Goal: Task Accomplishment & Management: Manage account settings

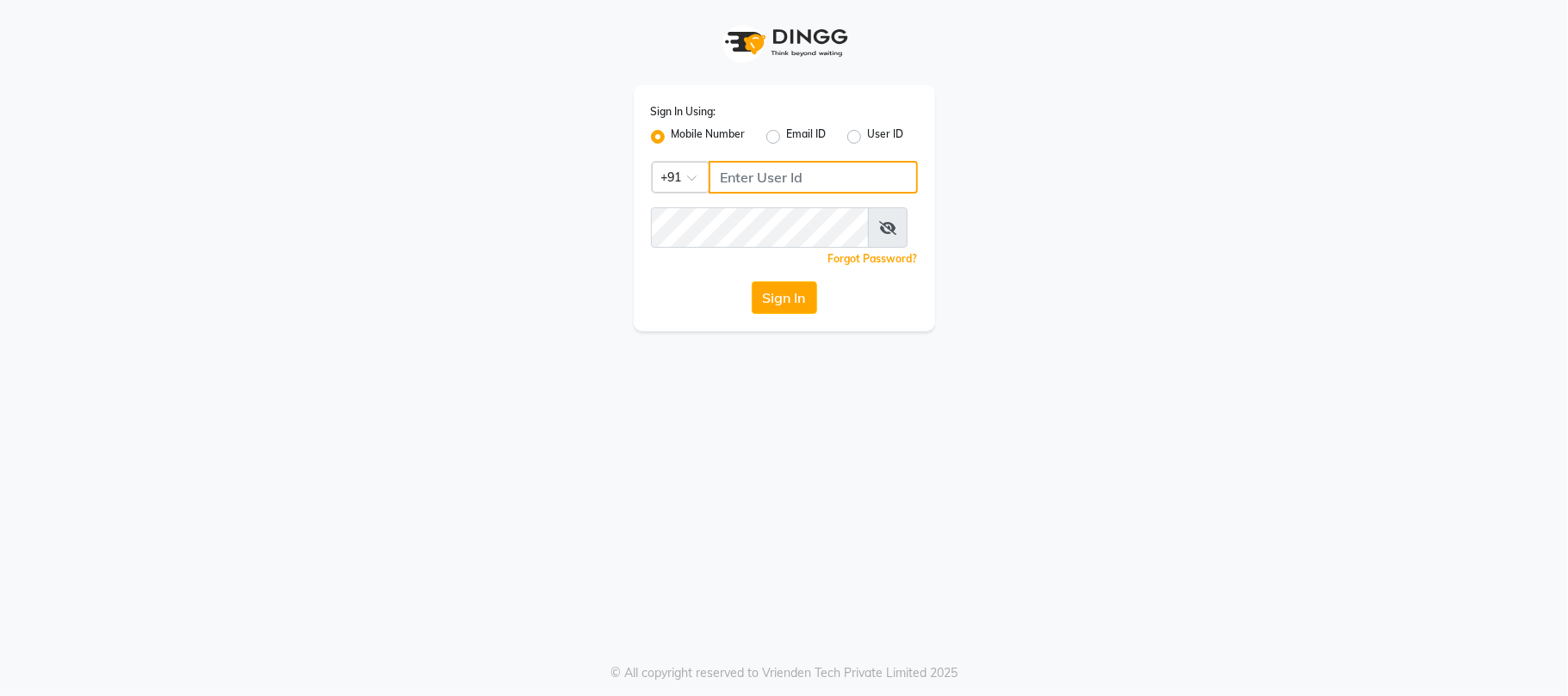
type input "1234500000"
click at [787, 136] on label "Email ID" at bounding box center [807, 136] width 40 height 20
click at [787, 136] on input "Email ID" at bounding box center [793, 132] width 12 height 12
radio input "true"
radio input "false"
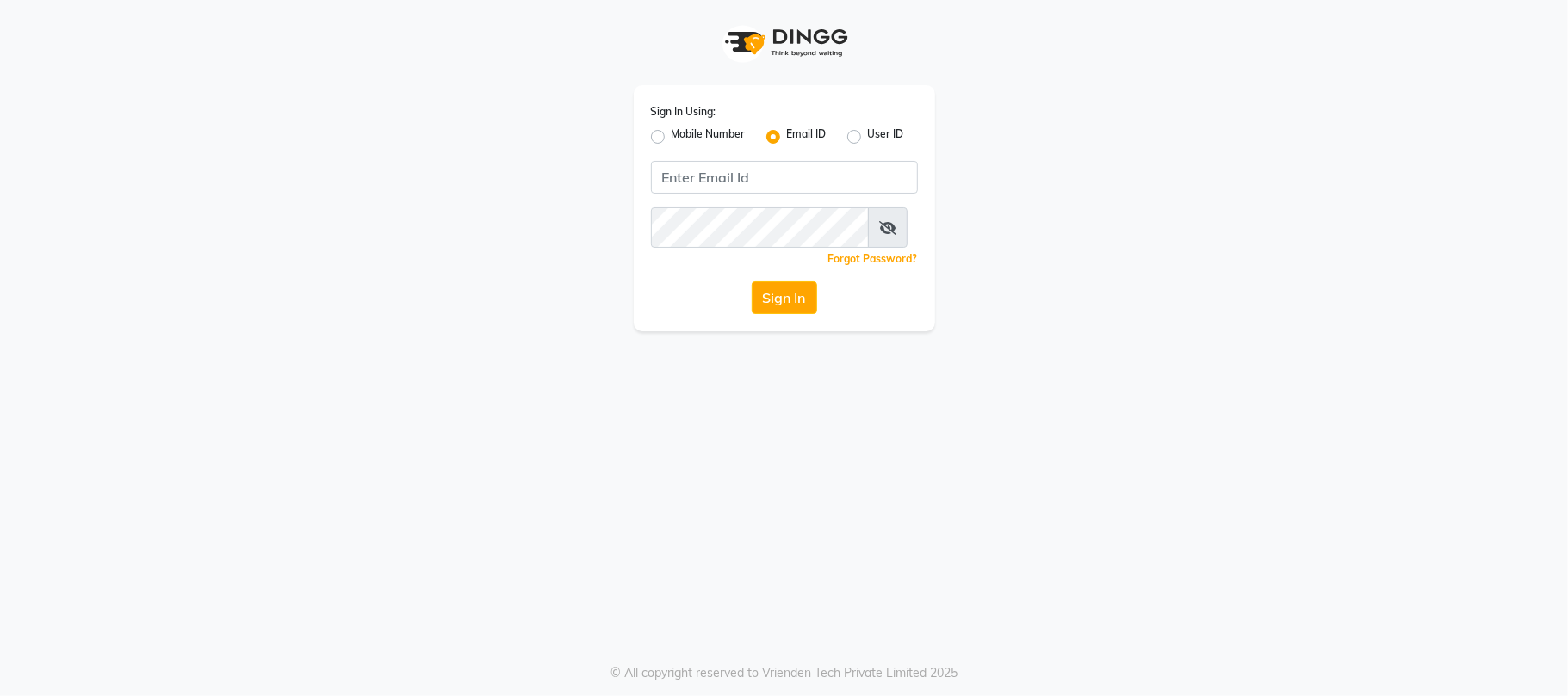
click at [671, 131] on label "Mobile Number" at bounding box center [708, 136] width 74 height 20
click at [671, 131] on input "Mobile Number" at bounding box center [677, 132] width 12 height 12
radio input "true"
radio input "false"
click at [773, 193] on input "Username" at bounding box center [814, 177] width 209 height 33
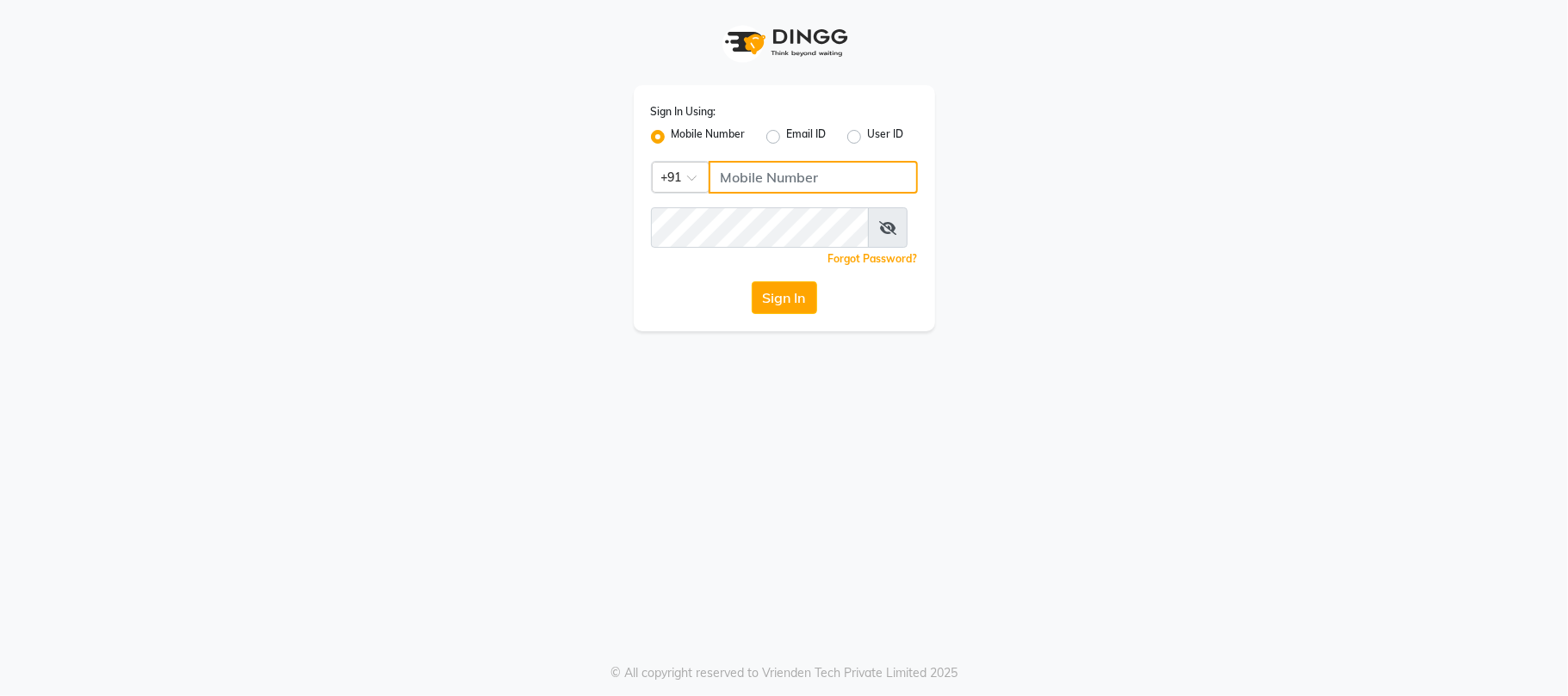
type input "7499913972"
click at [811, 314] on button "Sign In" at bounding box center [784, 298] width 66 height 33
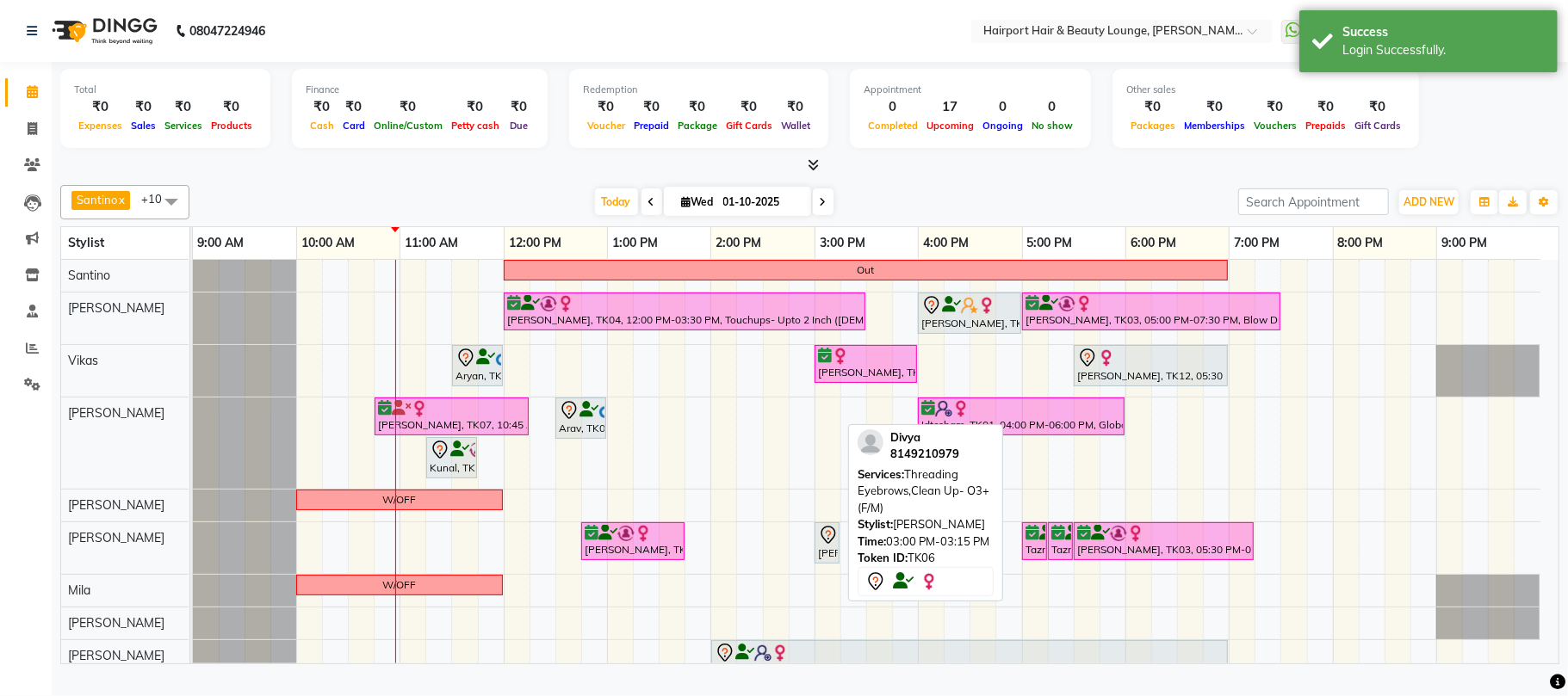
click at [834, 561] on div "[PERSON_NAME], TK06, 03:00 PM-03:15 PM, Threading Eyebrows,Clean Up- O3+ (F/M)" at bounding box center [827, 542] width 21 height 36
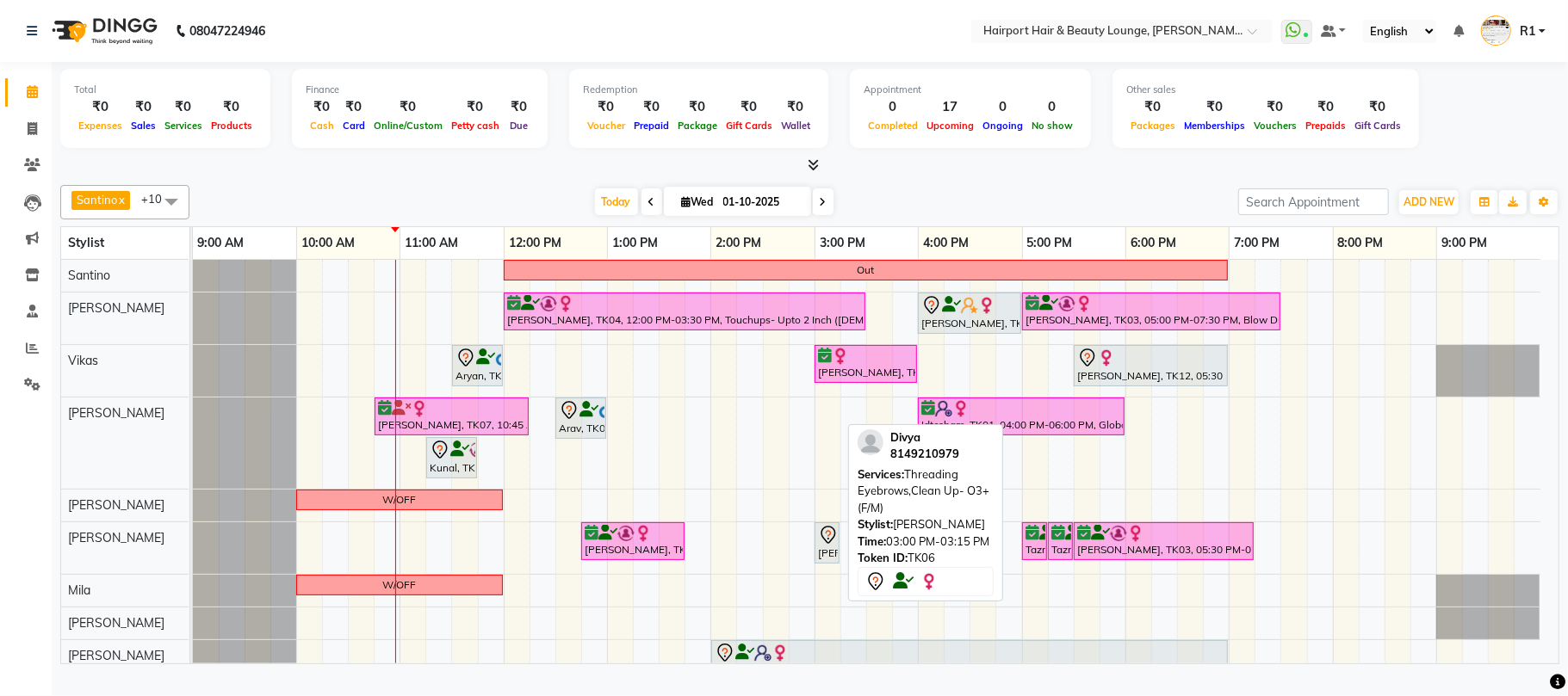
select select "7"
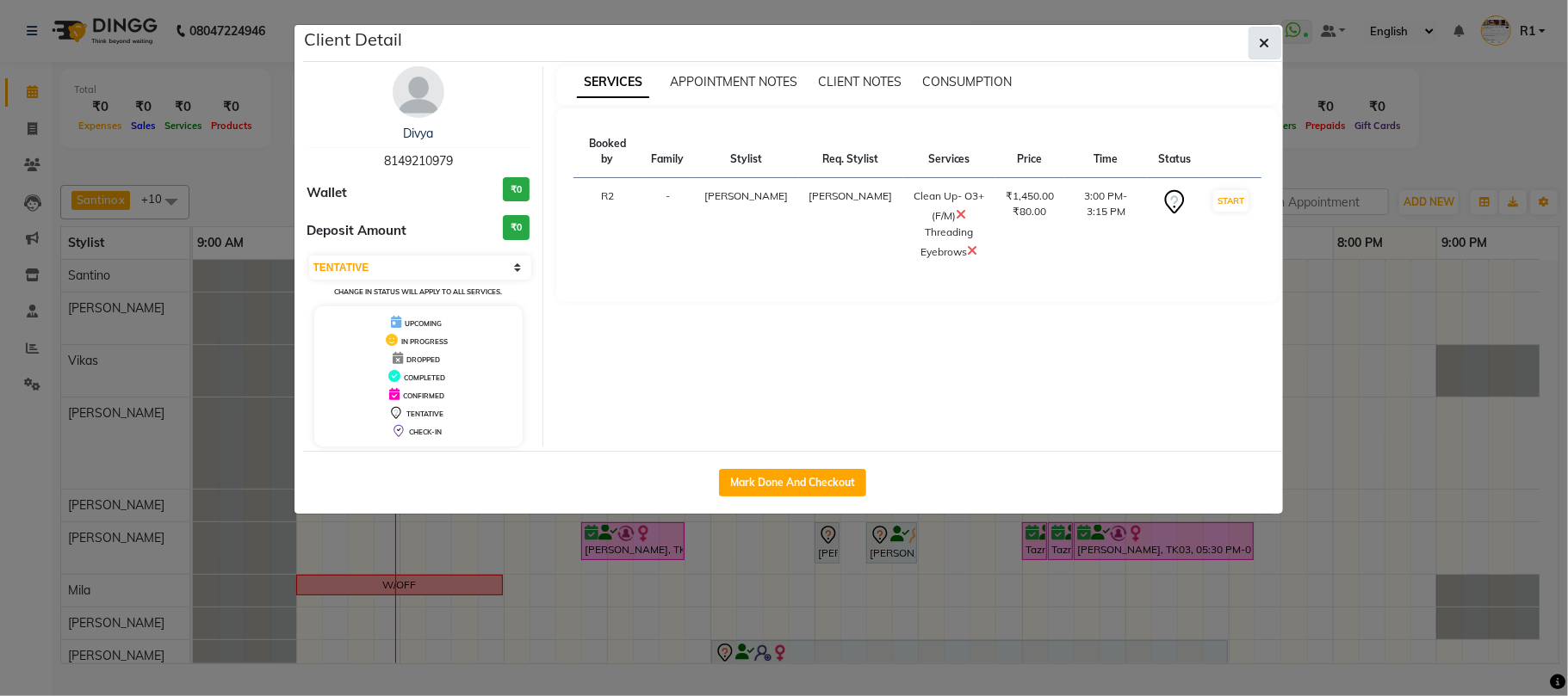
click at [1264, 50] on icon "button" at bounding box center [1265, 43] width 11 height 14
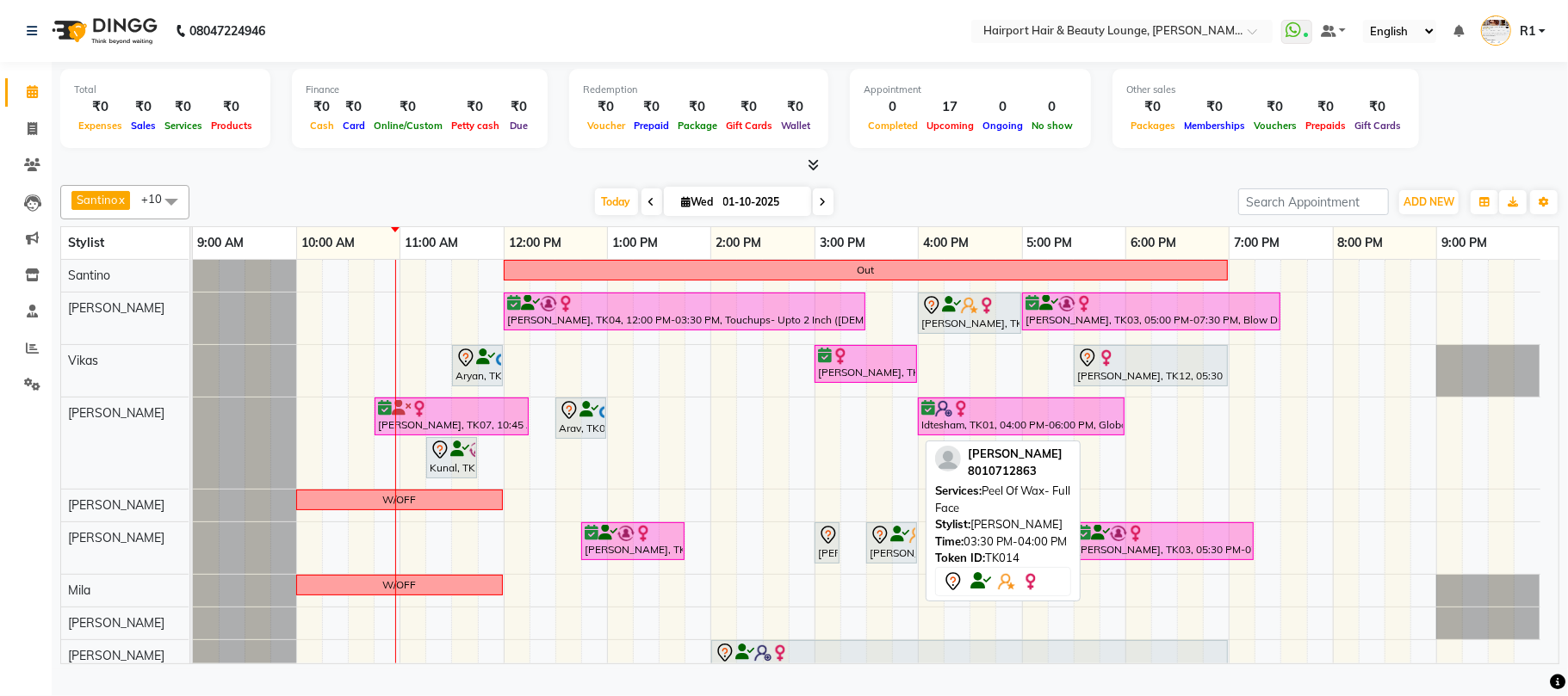
click at [893, 561] on div "[PERSON_NAME], TK14, 03:30 PM-04:00 PM, Peel Of Wax- Full Face" at bounding box center [891, 542] width 47 height 36
select select "7"
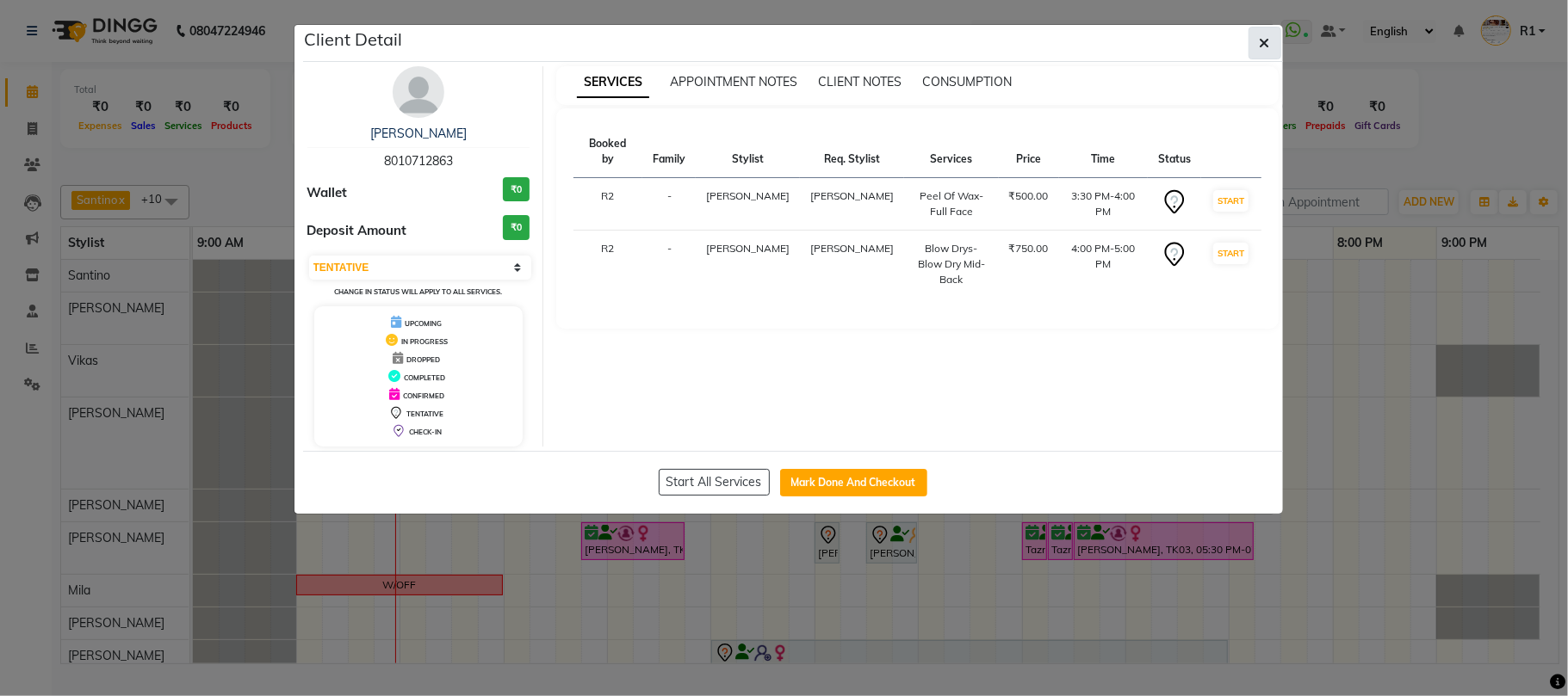
click at [1265, 44] on icon "button" at bounding box center [1265, 43] width 11 height 14
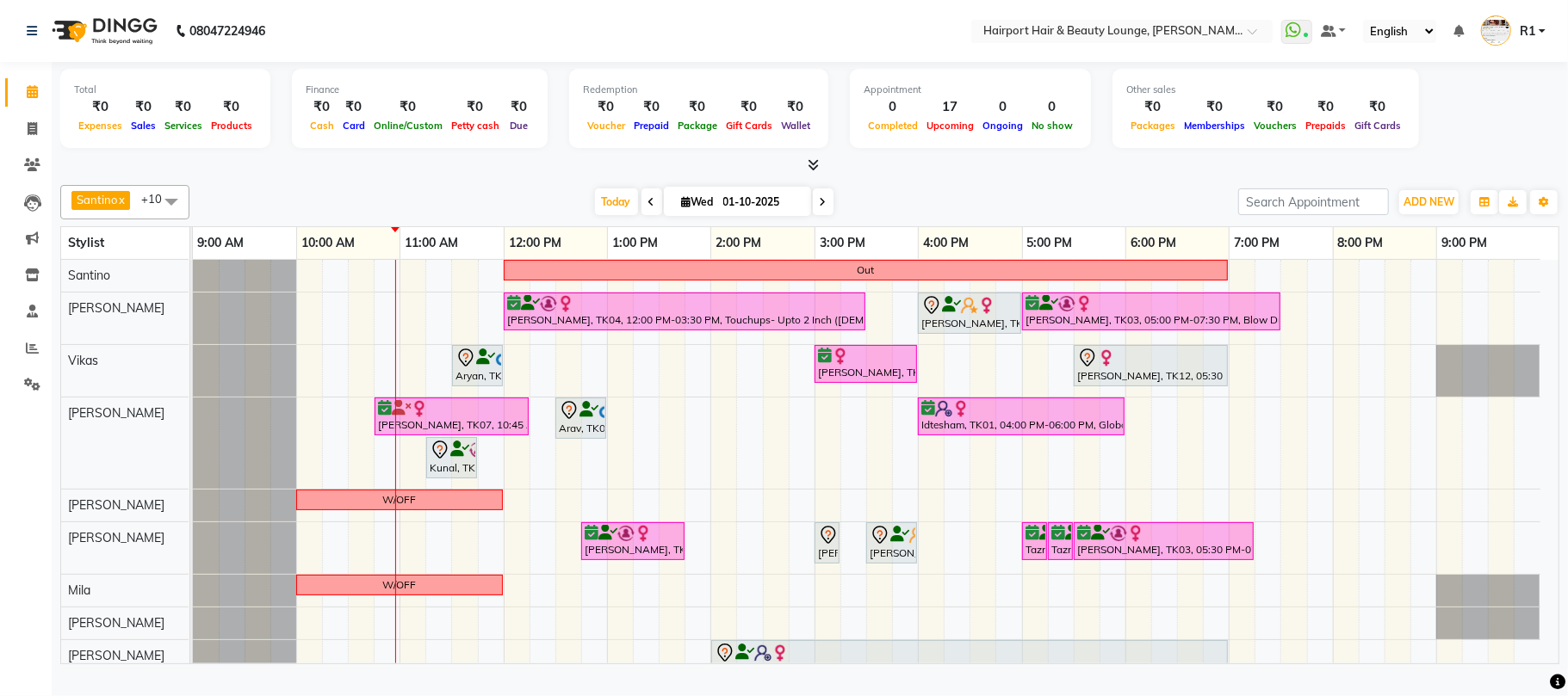
scroll to position [63, 0]
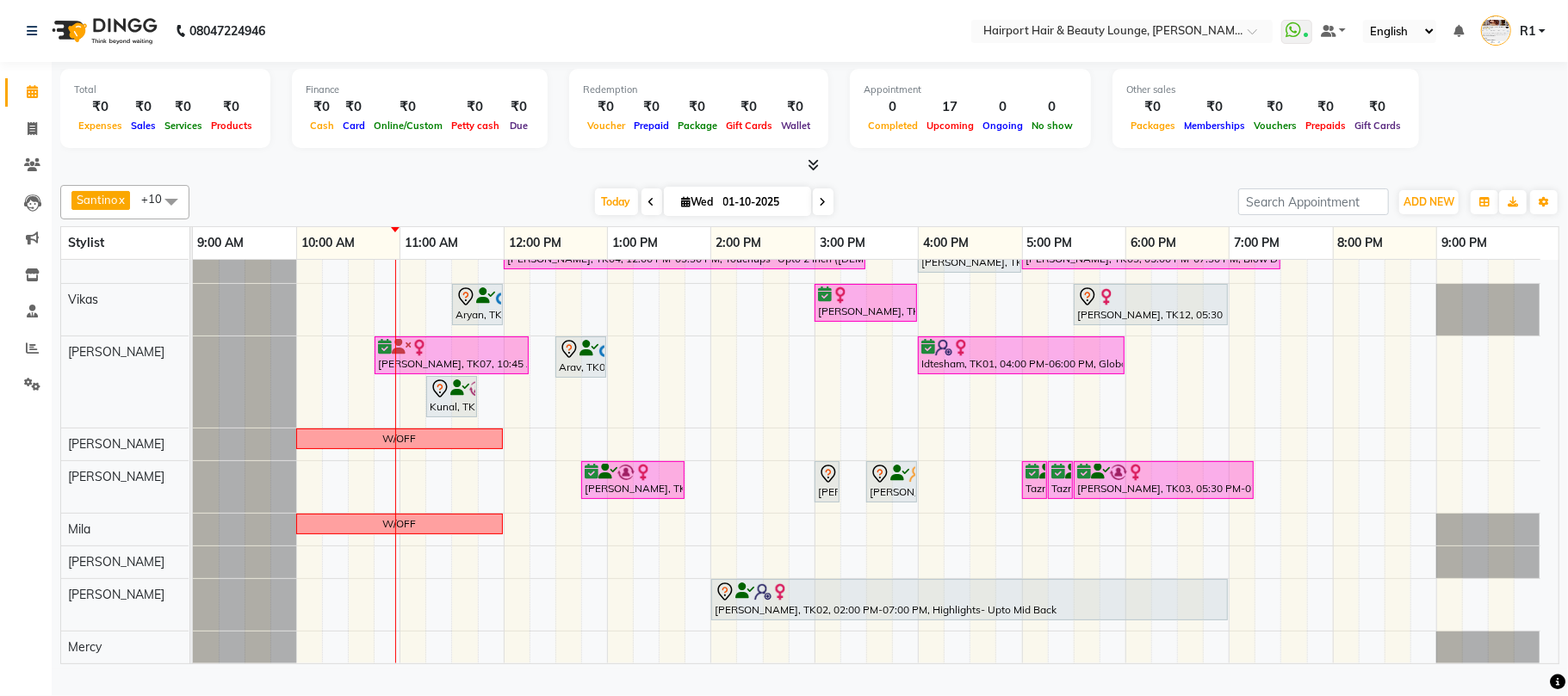
click at [813, 215] on span at bounding box center [822, 202] width 20 height 27
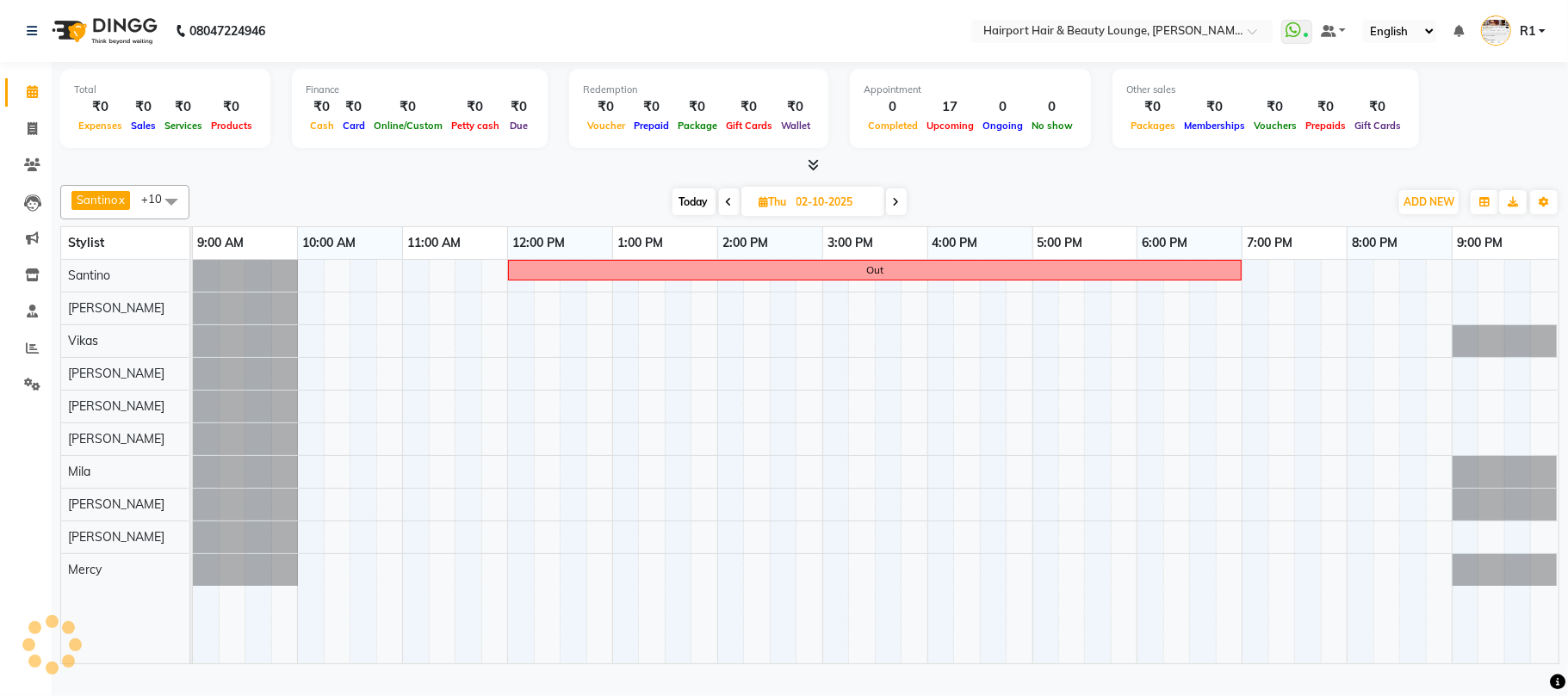
scroll to position [0, 0]
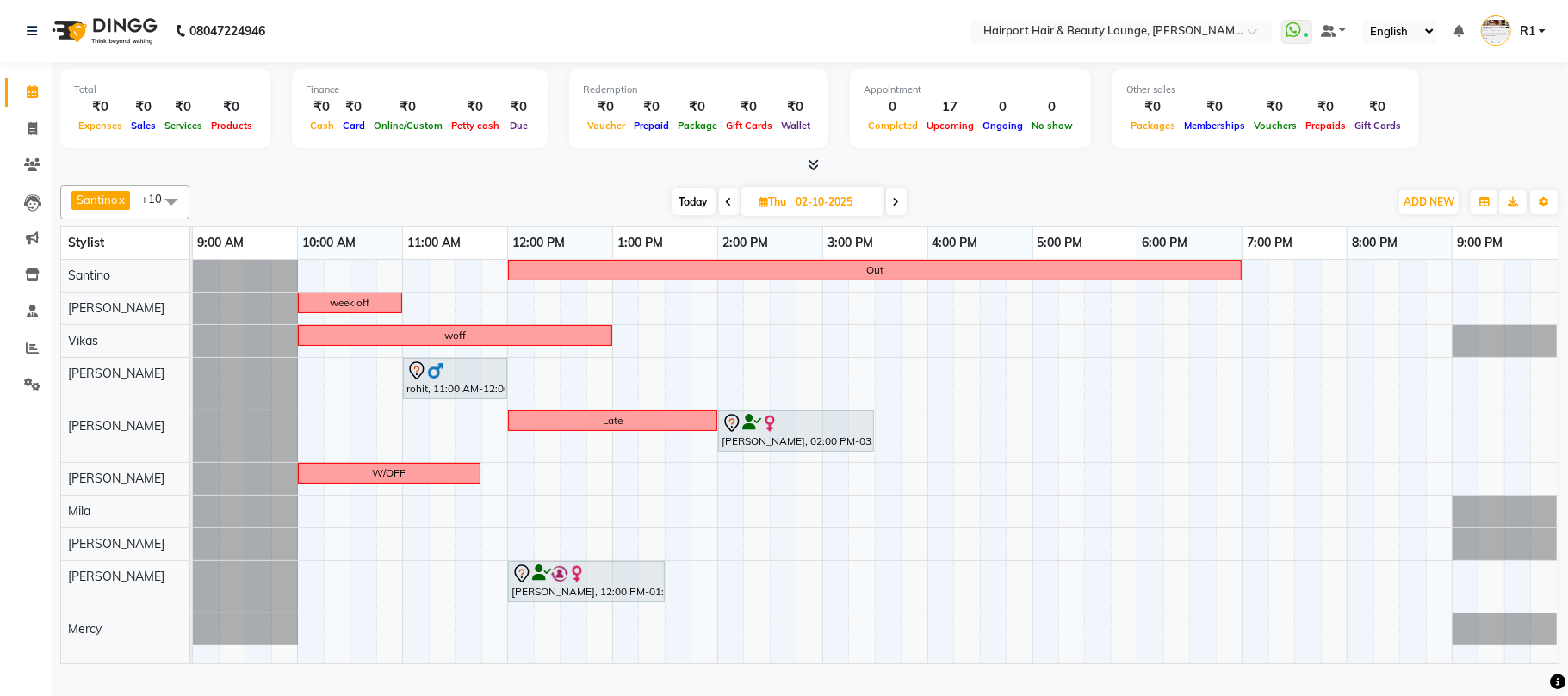
click at [682, 205] on span "Today" at bounding box center [694, 202] width 44 height 27
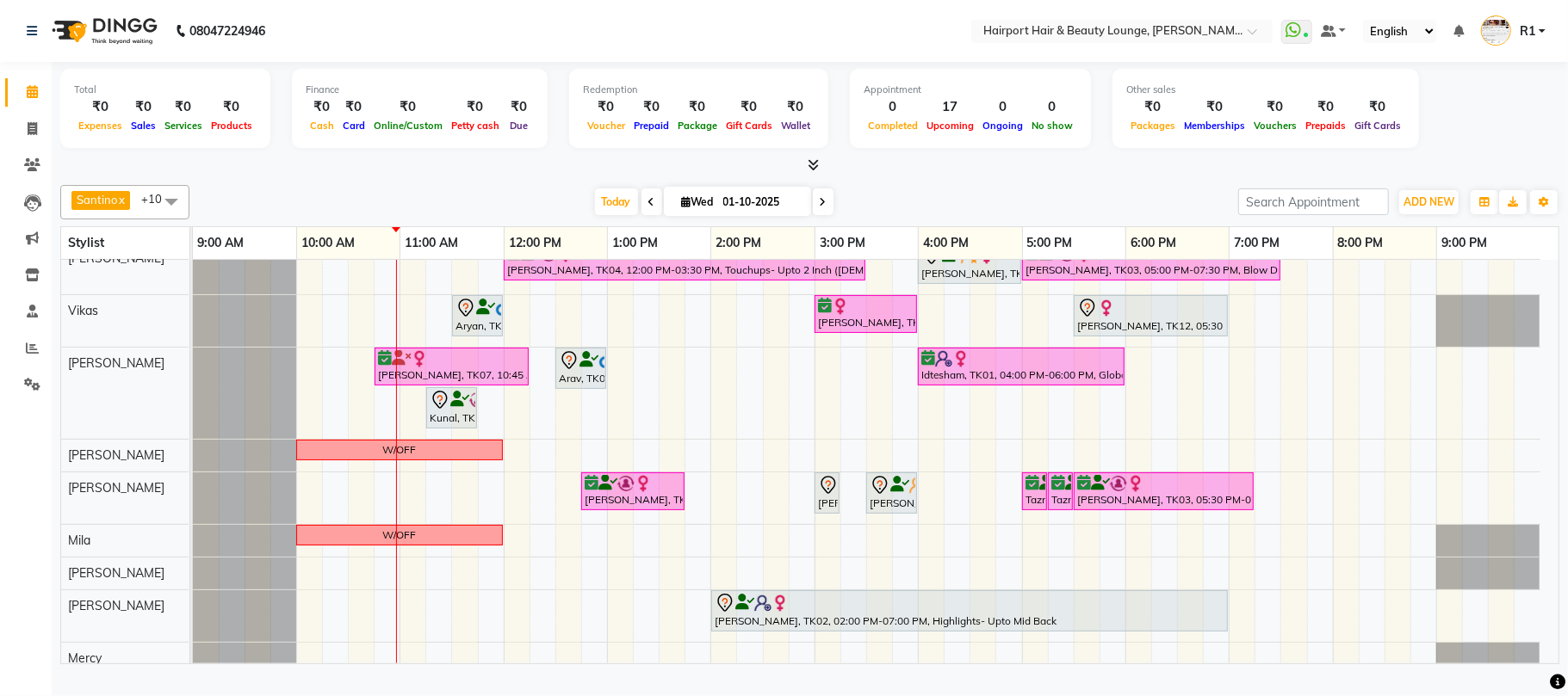
scroll to position [63, 0]
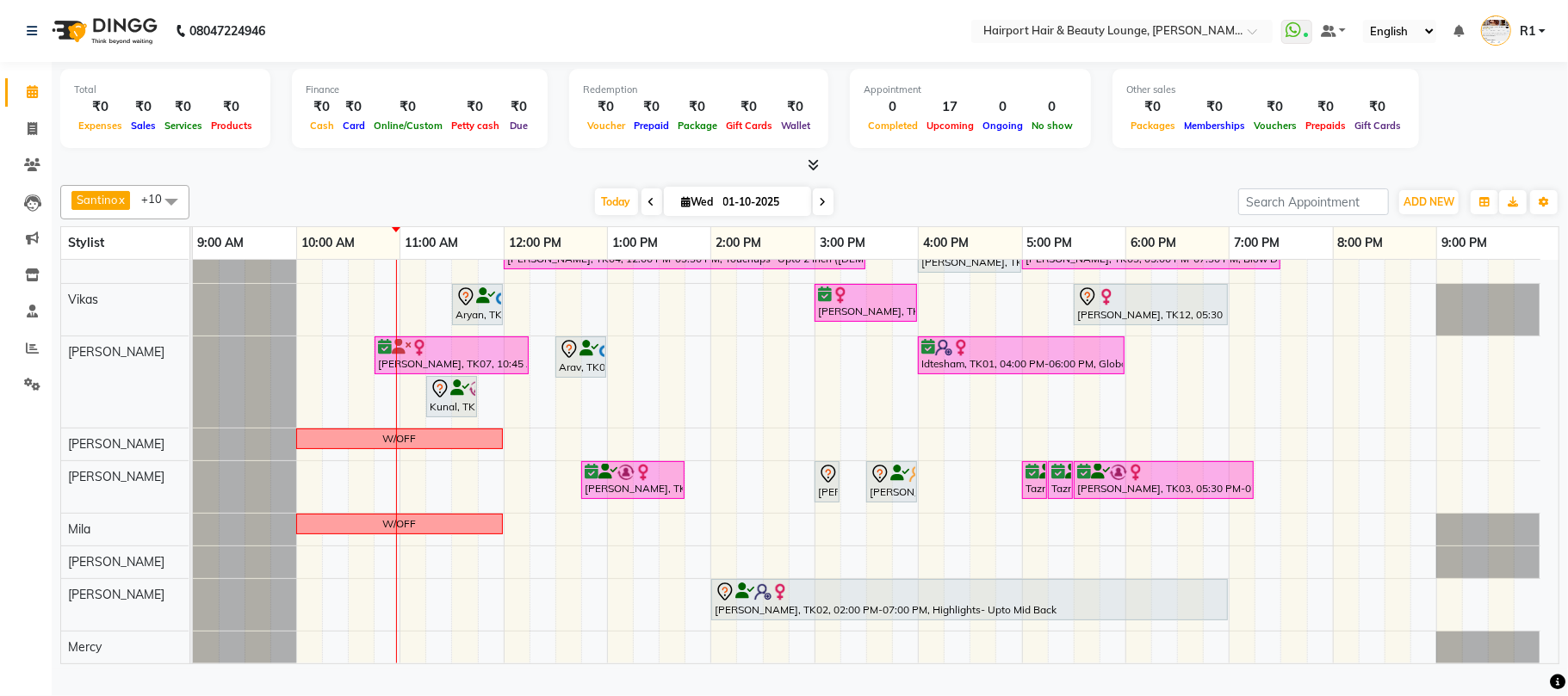
click at [813, 211] on span at bounding box center [822, 202] width 20 height 27
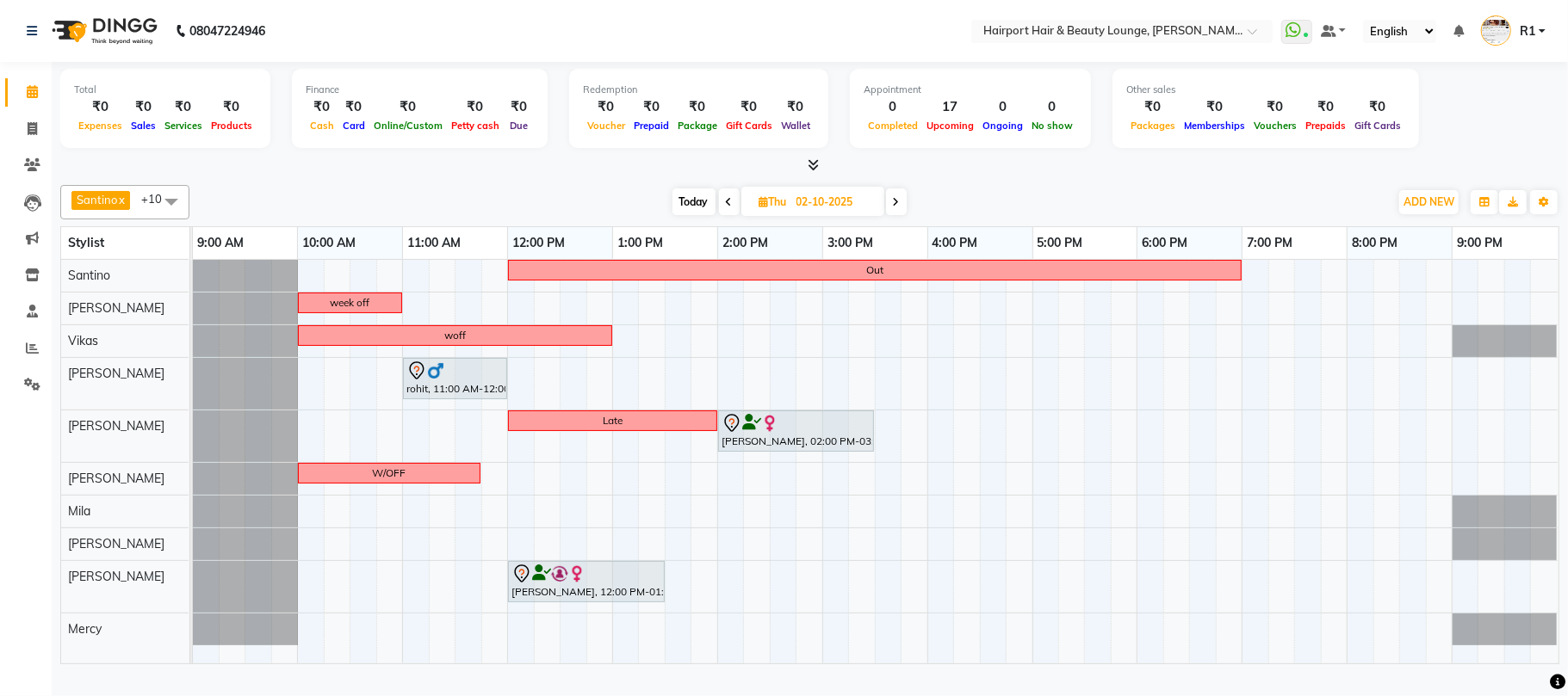
click at [906, 216] on span at bounding box center [896, 202] width 20 height 27
type input "03-10-2025"
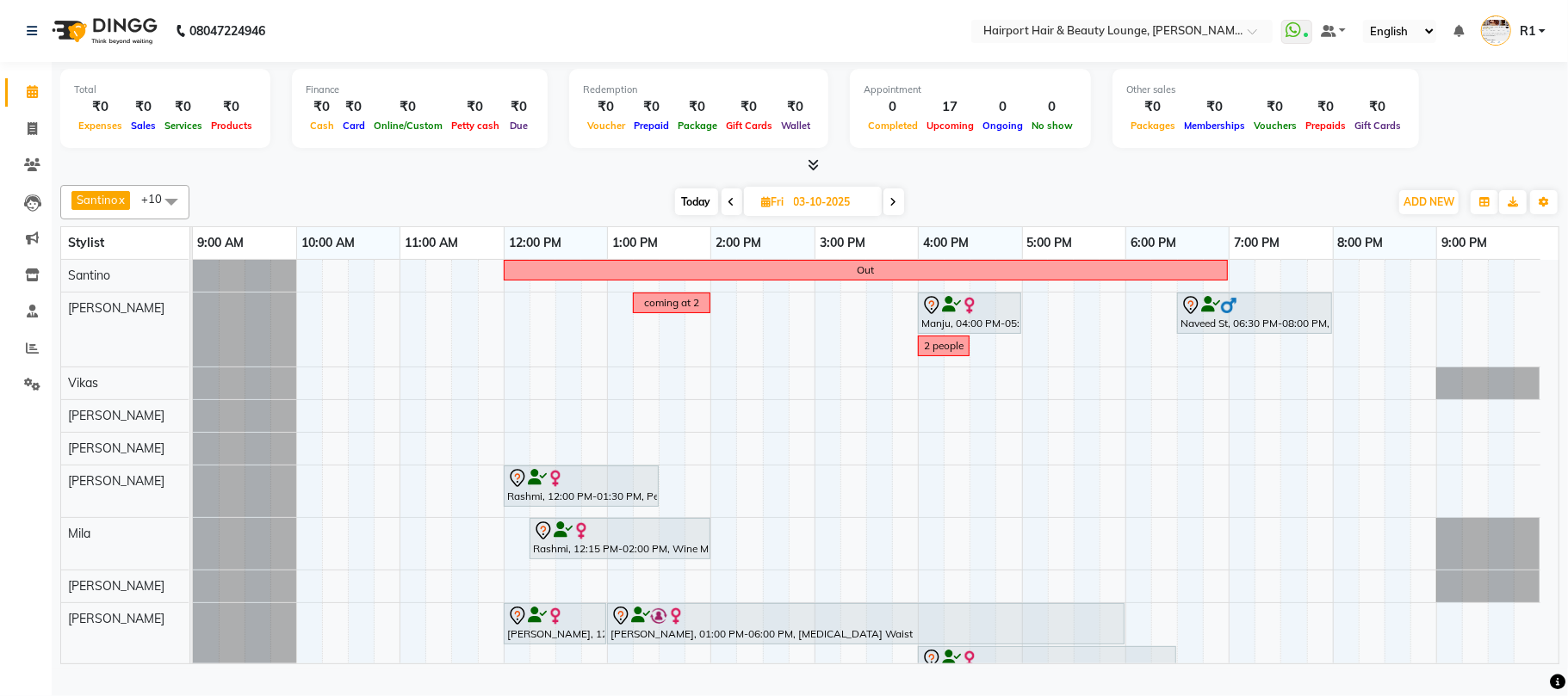
scroll to position [86, 0]
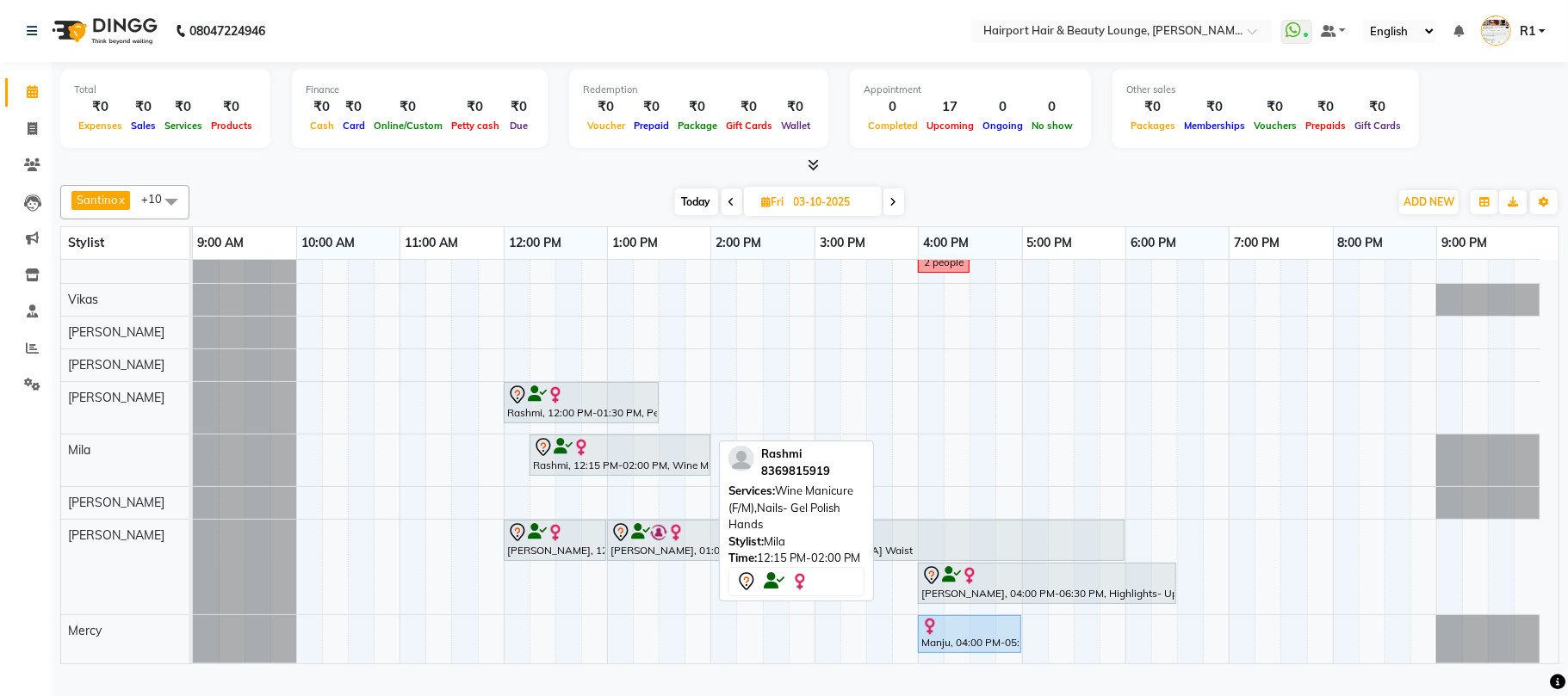
click at [582, 456] on img at bounding box center [581, 448] width 17 height 17
select select "7"
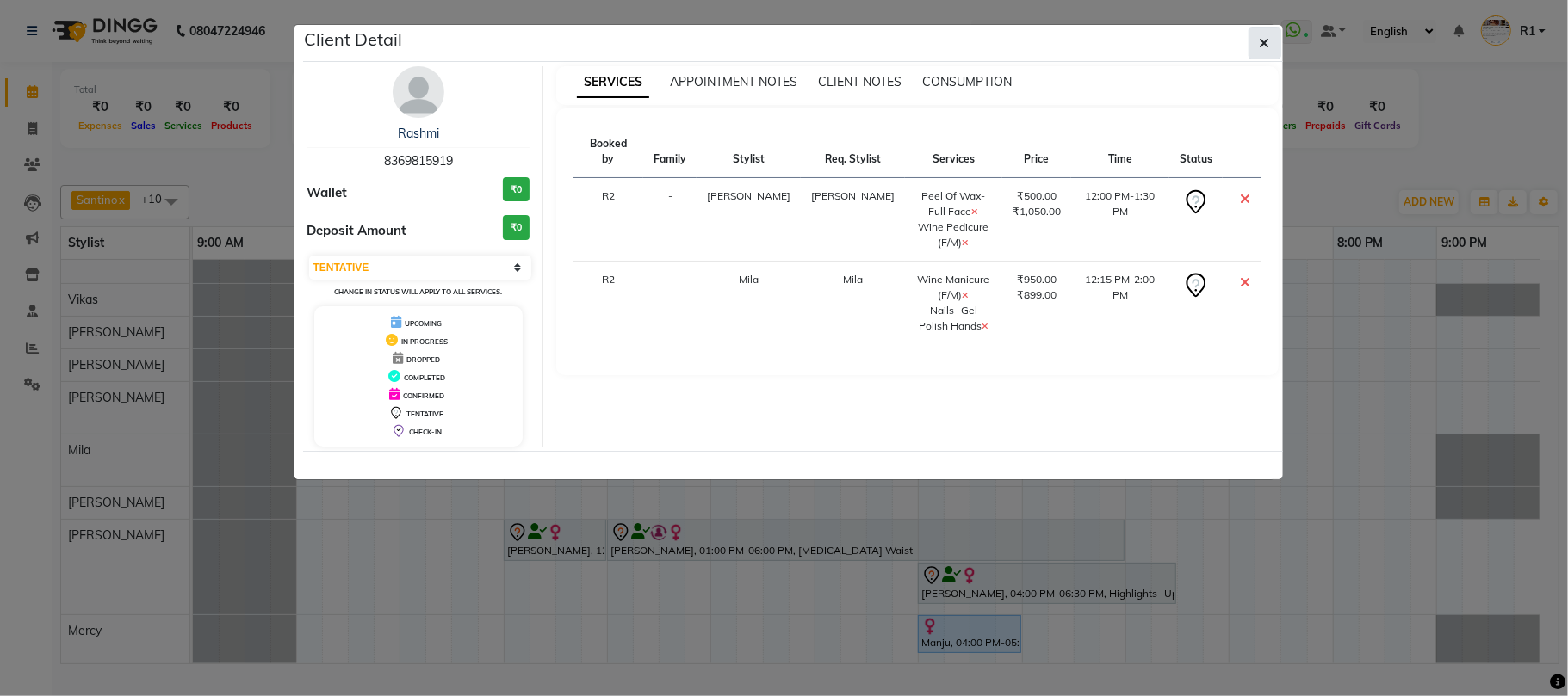
click at [1262, 50] on icon "button" at bounding box center [1265, 43] width 11 height 14
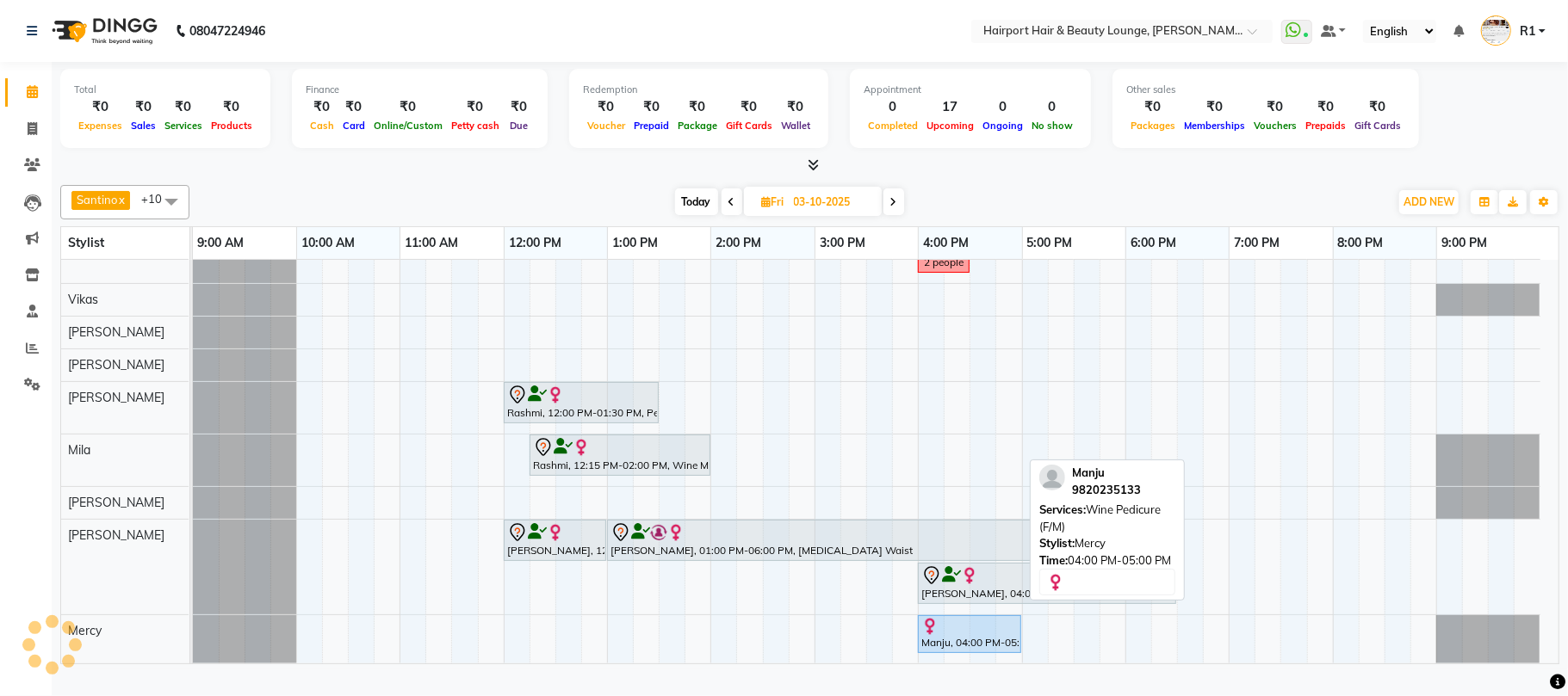
click at [958, 651] on div "Manju, 04:00 PM-05:00 PM, Wine Pedicure (F/M)" at bounding box center [969, 634] width 100 height 33
select select "7"
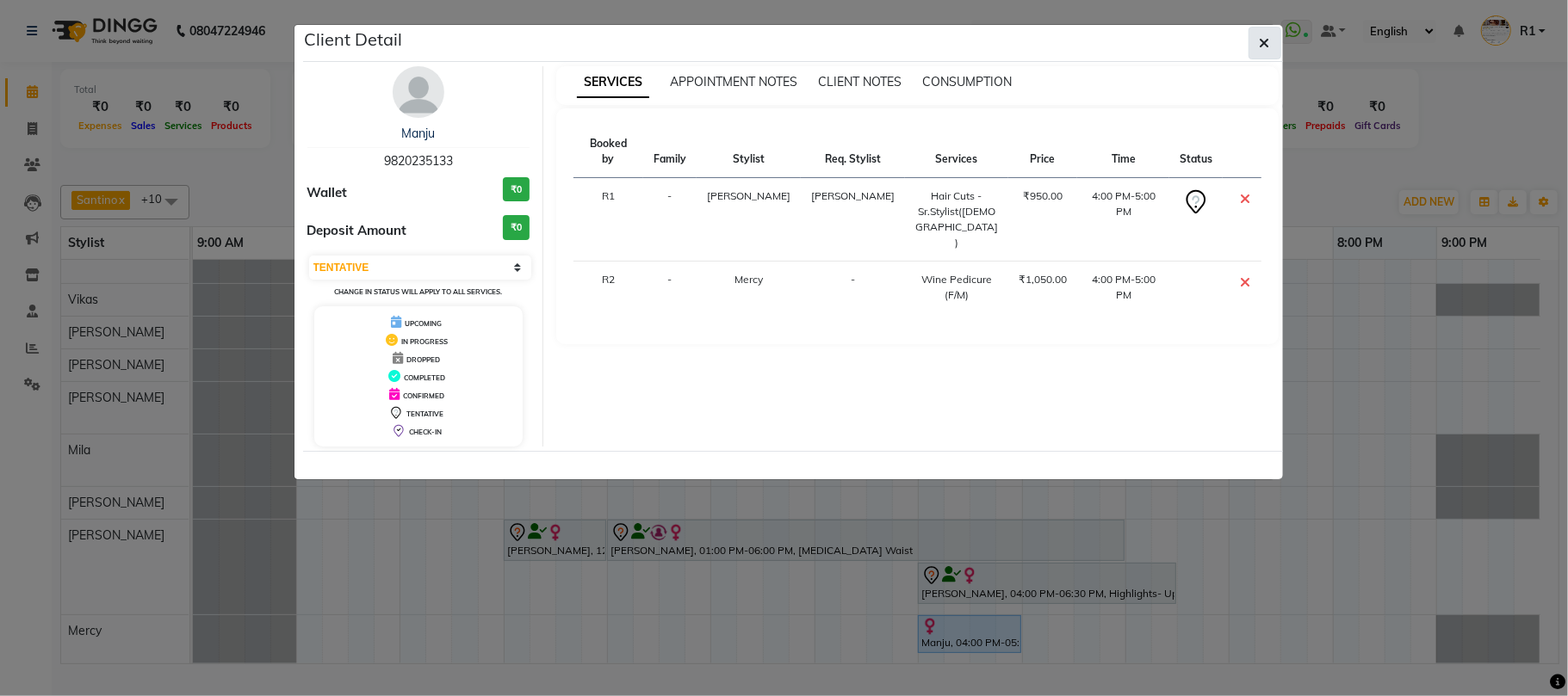
click at [1264, 48] on icon "button" at bounding box center [1265, 43] width 11 height 14
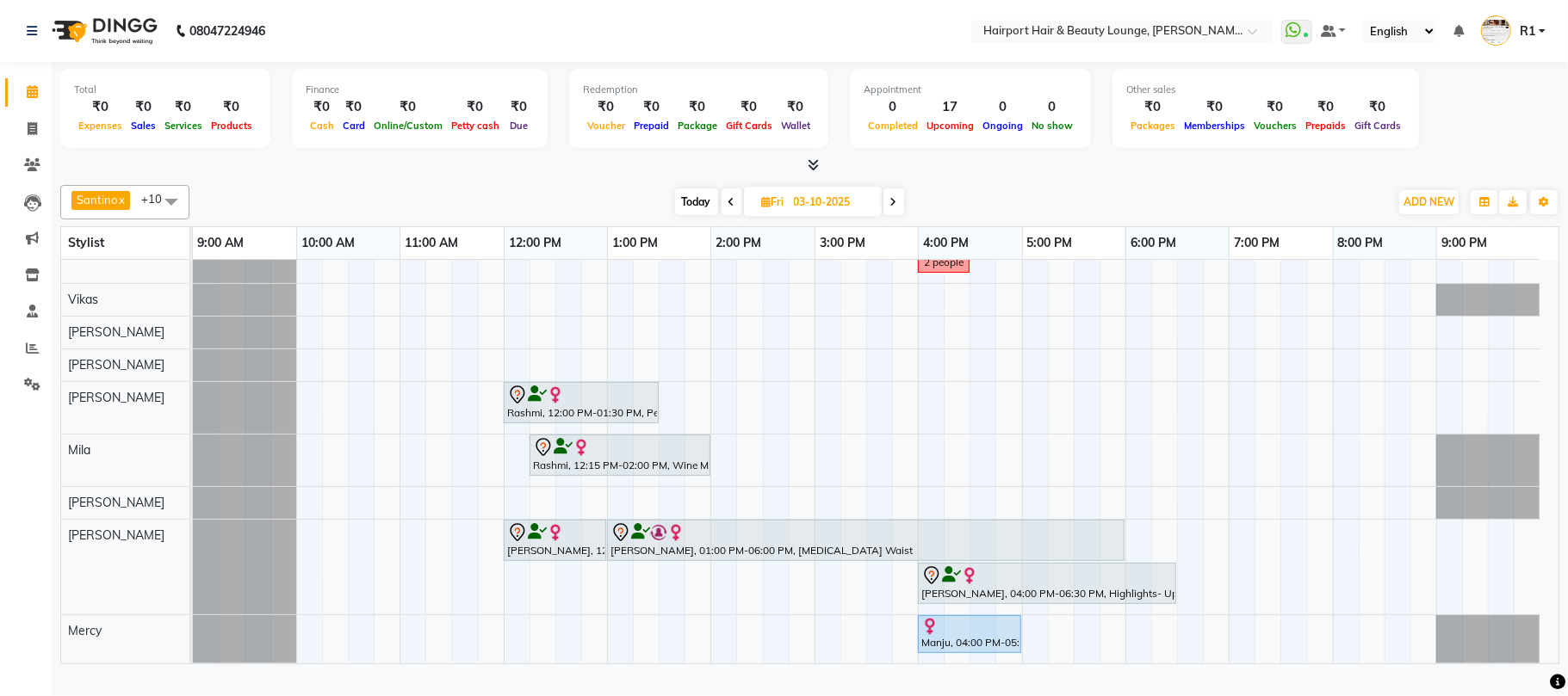
click at [694, 214] on span "Today" at bounding box center [696, 202] width 44 height 27
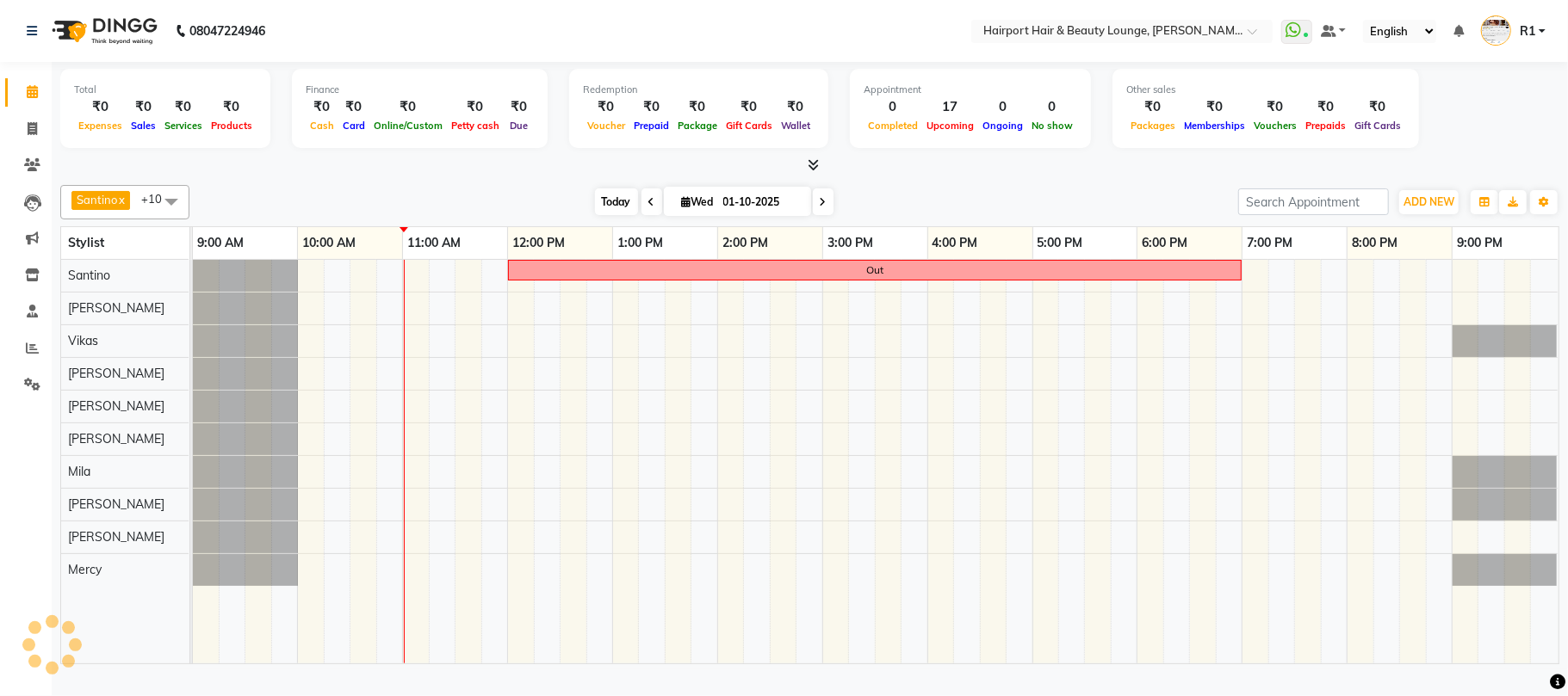
scroll to position [0, 0]
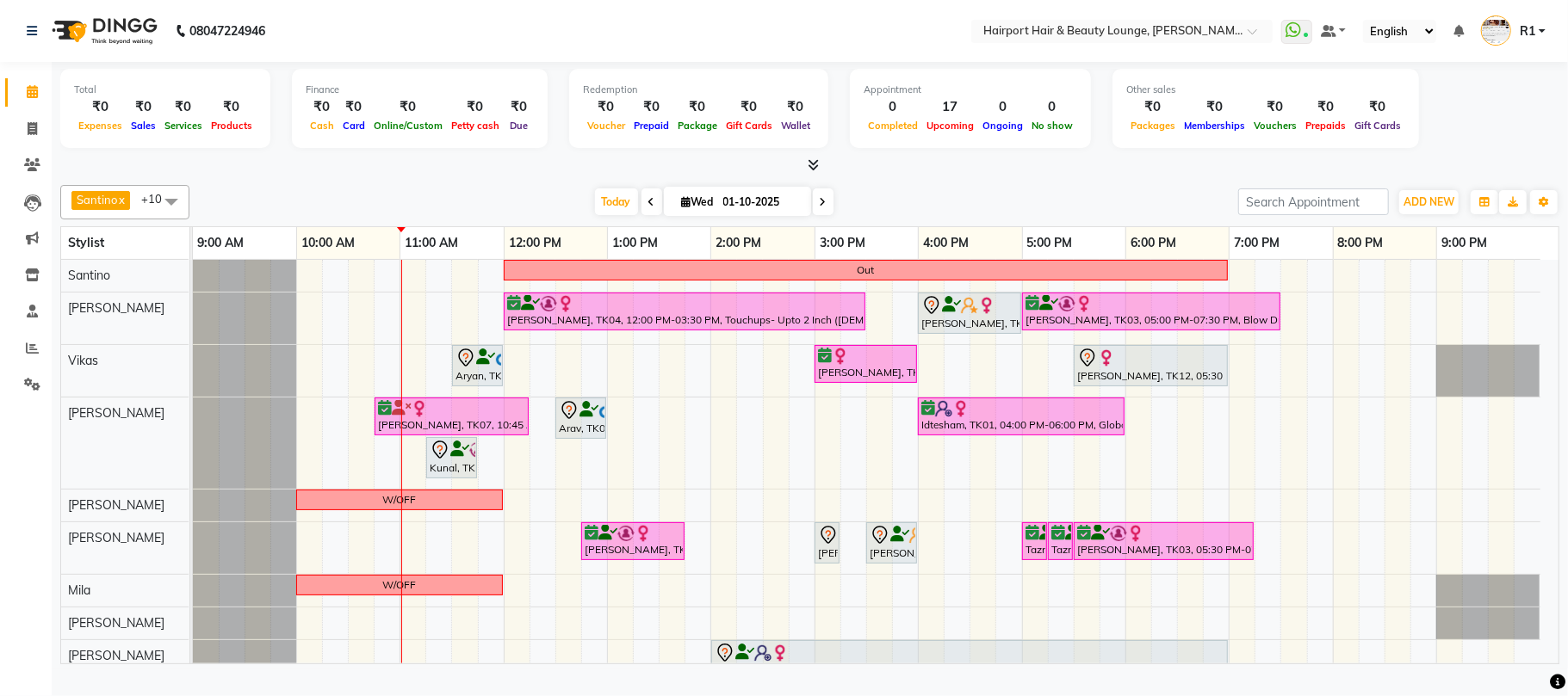
click at [648, 208] on icon at bounding box center [651, 202] width 7 height 11
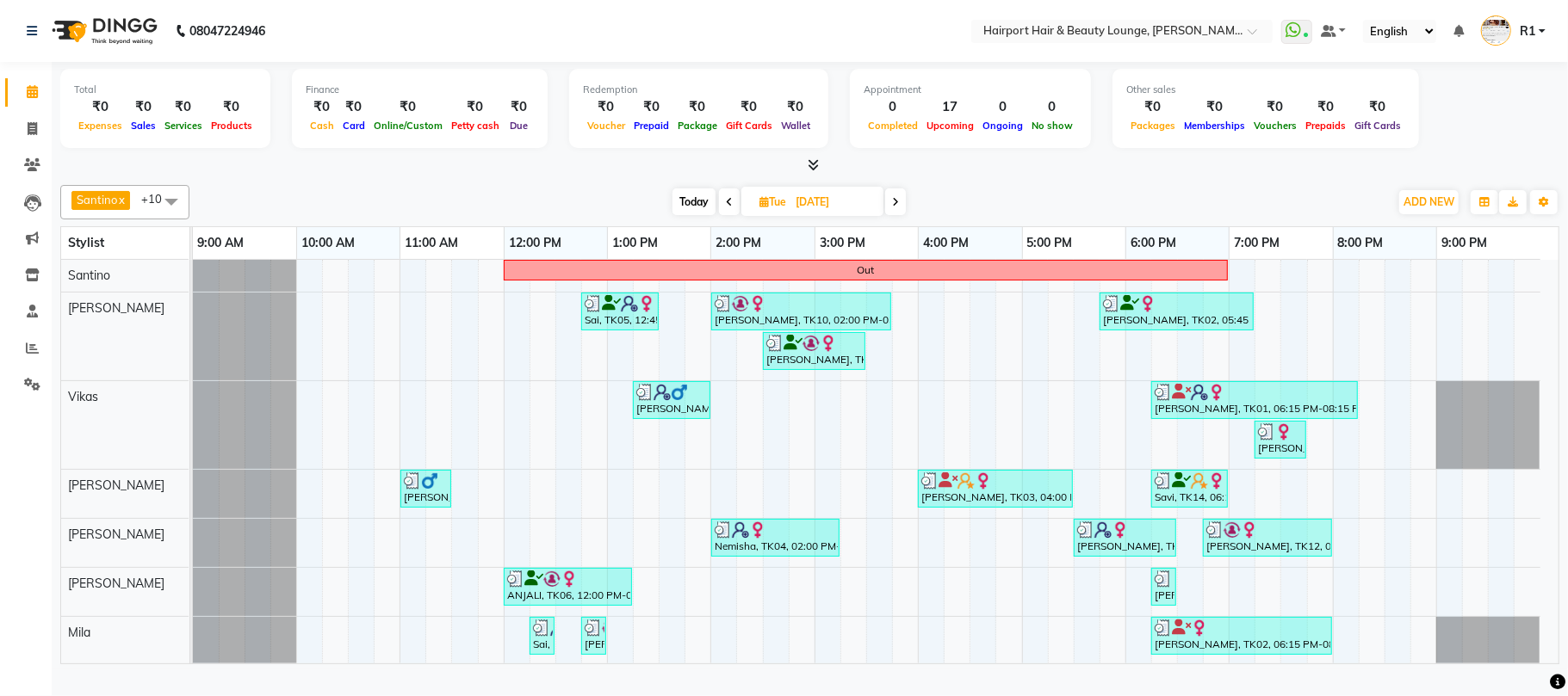
click at [726, 208] on icon at bounding box center [729, 202] width 7 height 11
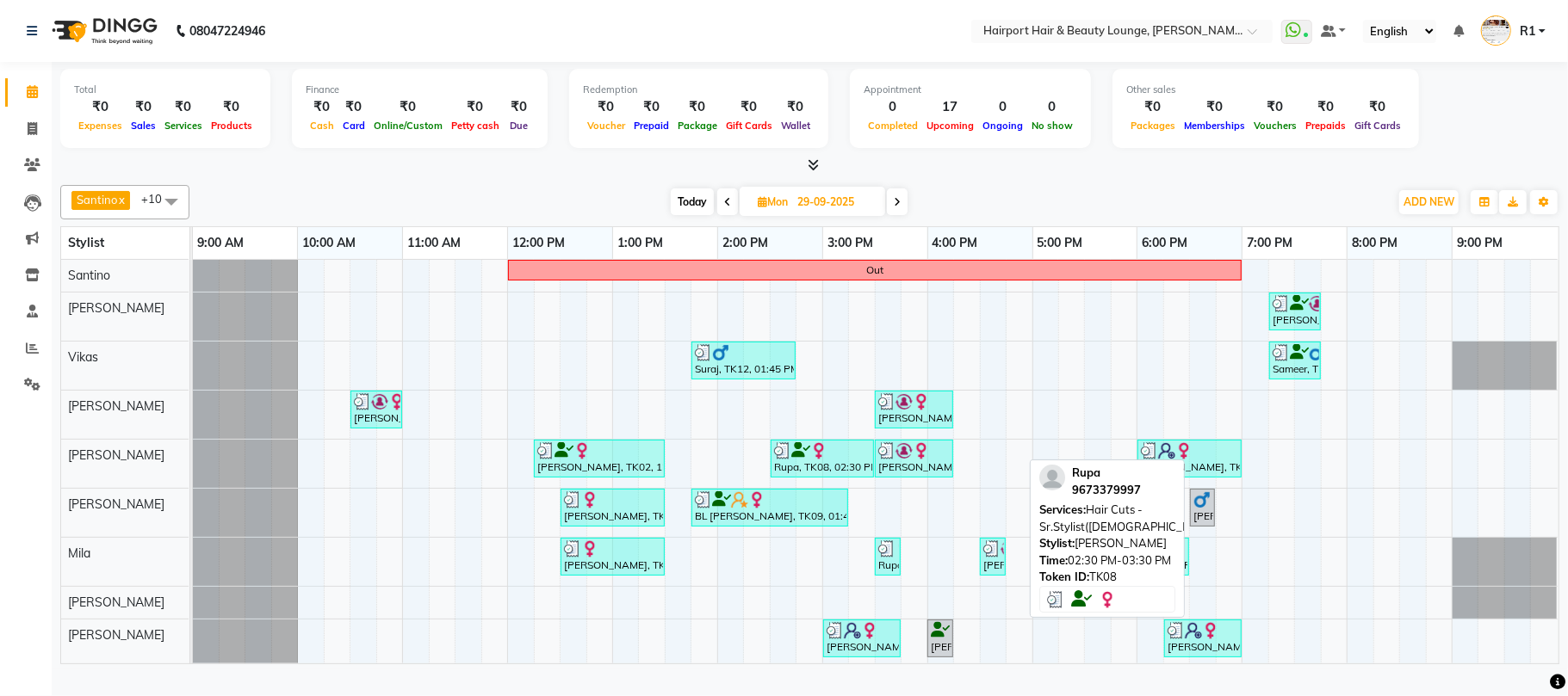
scroll to position [57, 0]
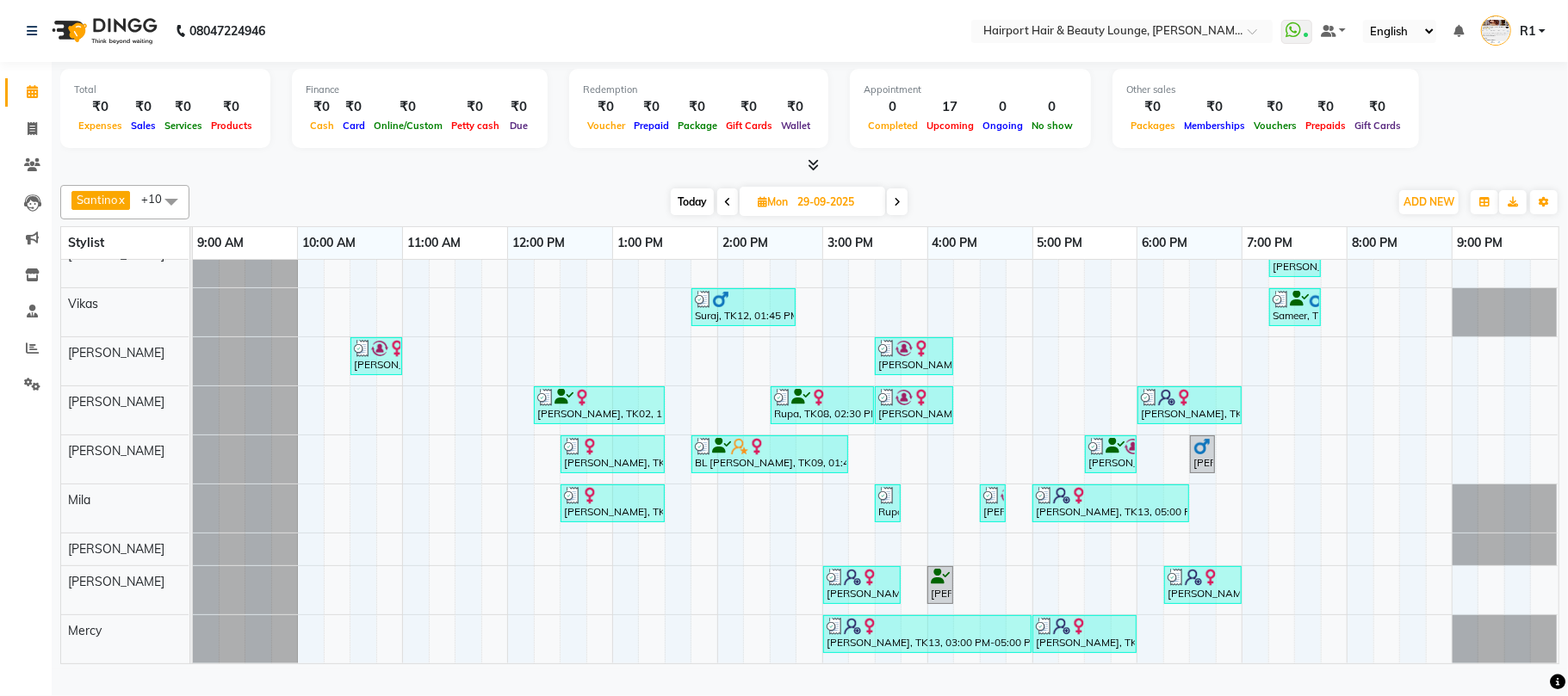
click at [689, 216] on span "Today" at bounding box center [693, 202] width 44 height 27
type input "01-10-2025"
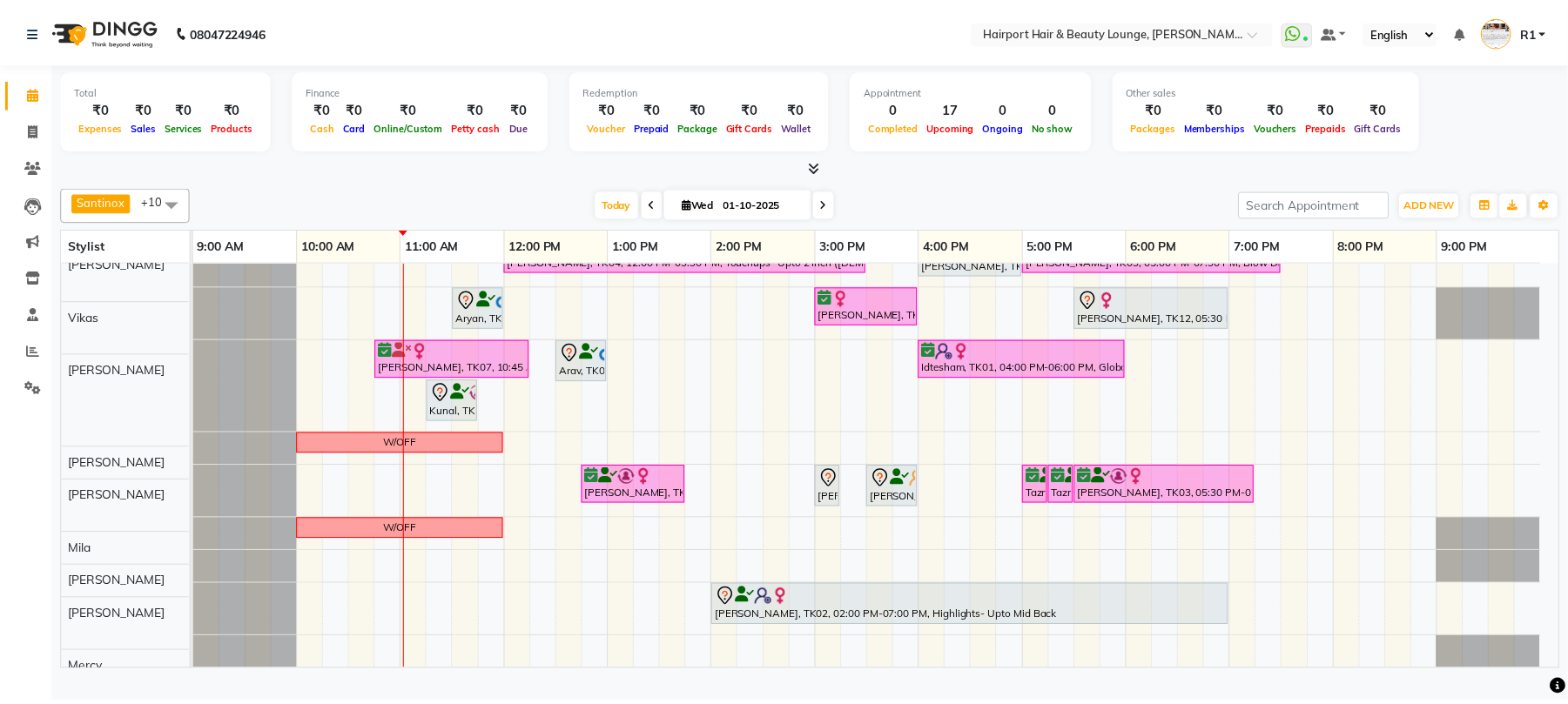
scroll to position [64, 0]
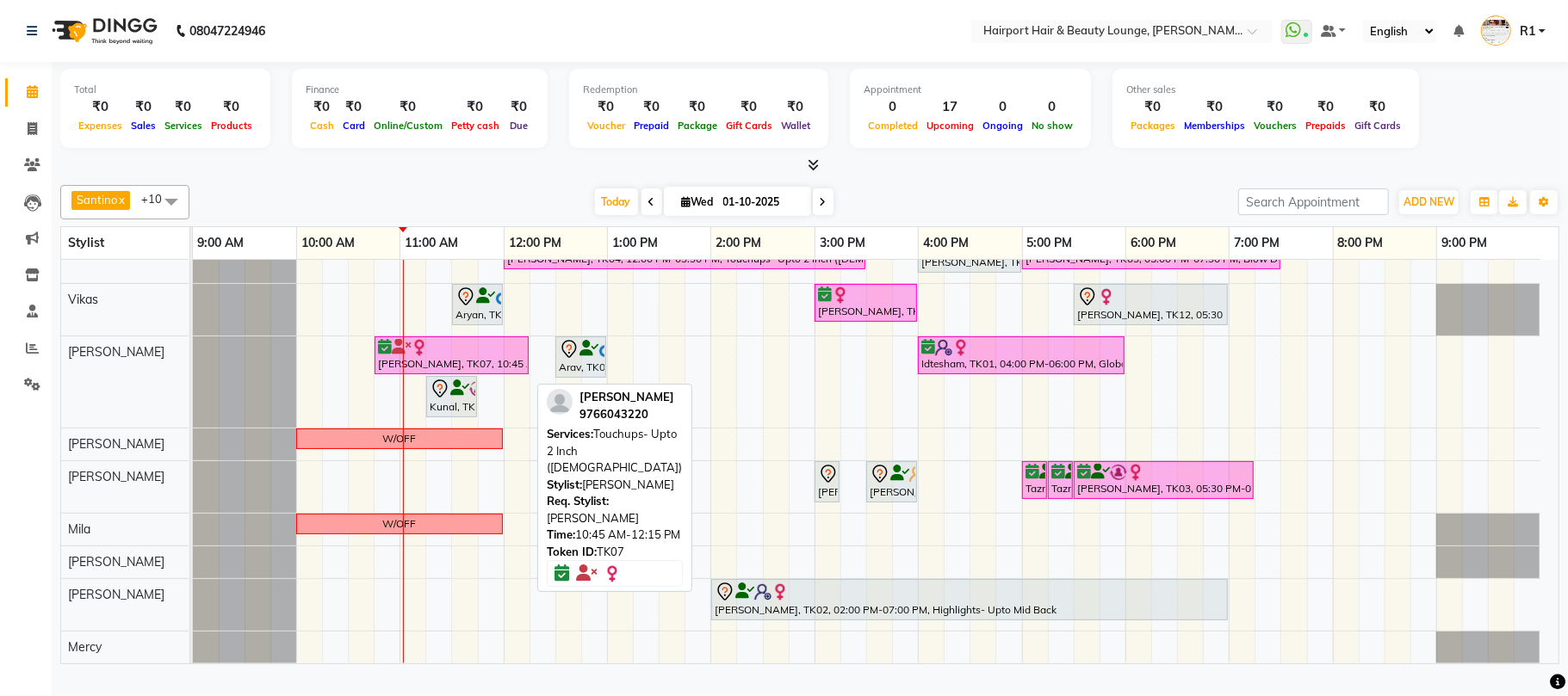
click at [498, 357] on div at bounding box center [452, 348] width 147 height 17
select select "6"
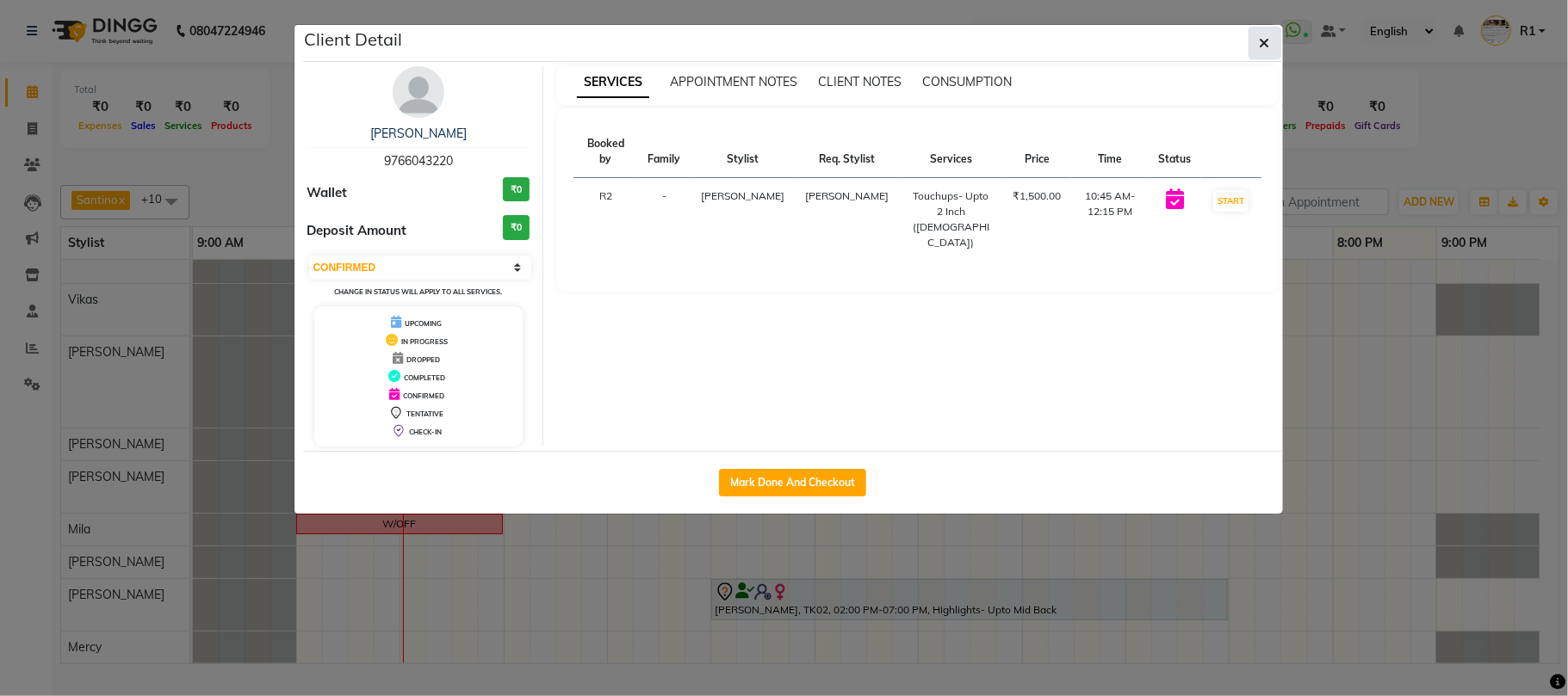
click at [1271, 51] on button "button" at bounding box center [1265, 44] width 33 height 33
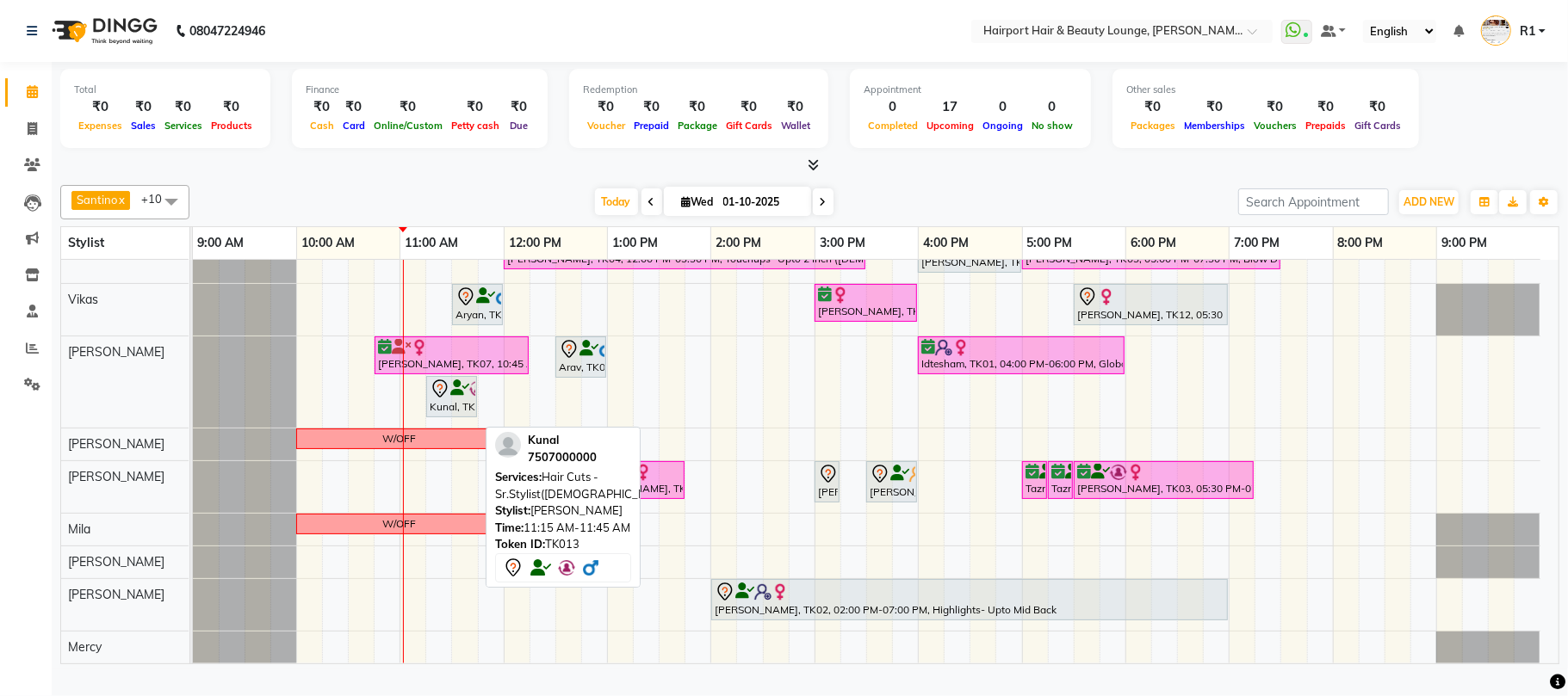
click at [443, 399] on icon at bounding box center [439, 389] width 20 height 20
select select "7"
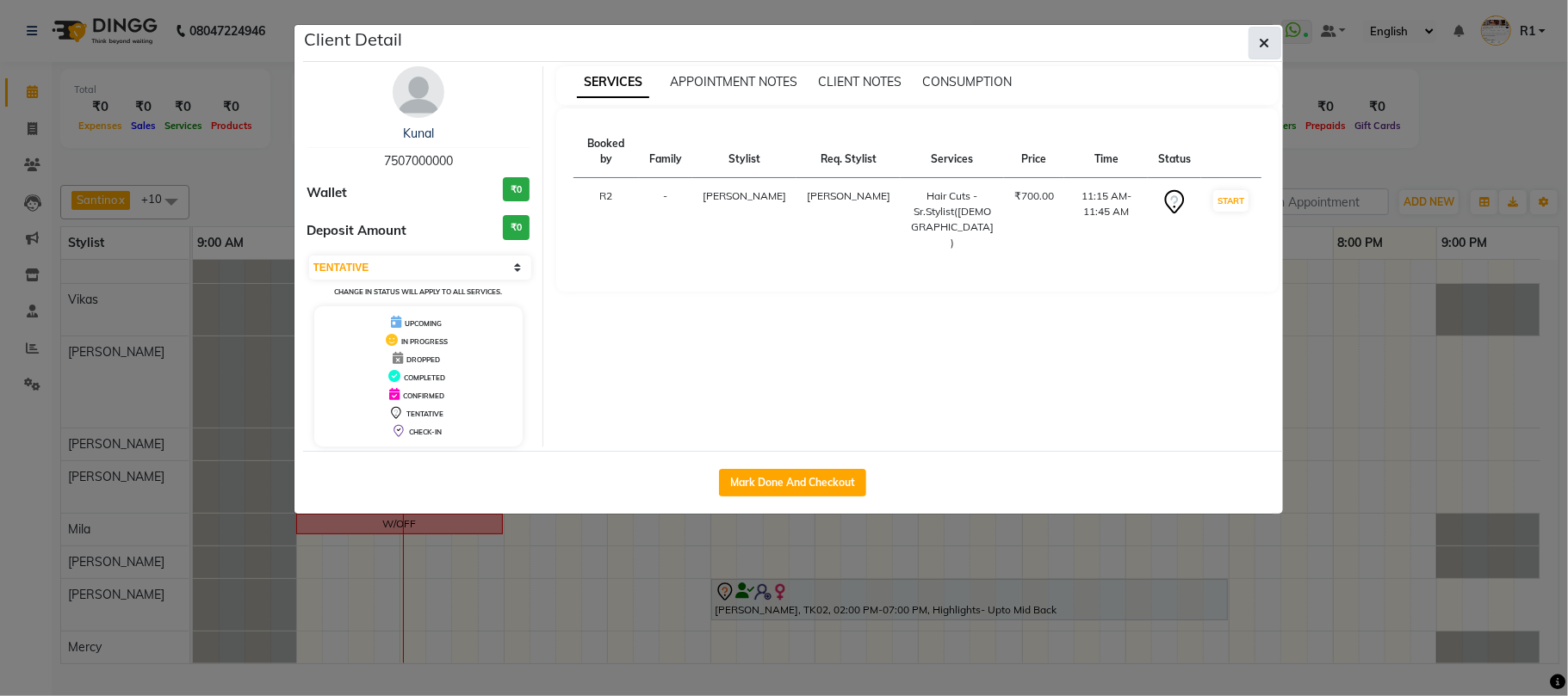
click at [1265, 50] on icon "button" at bounding box center [1265, 43] width 11 height 14
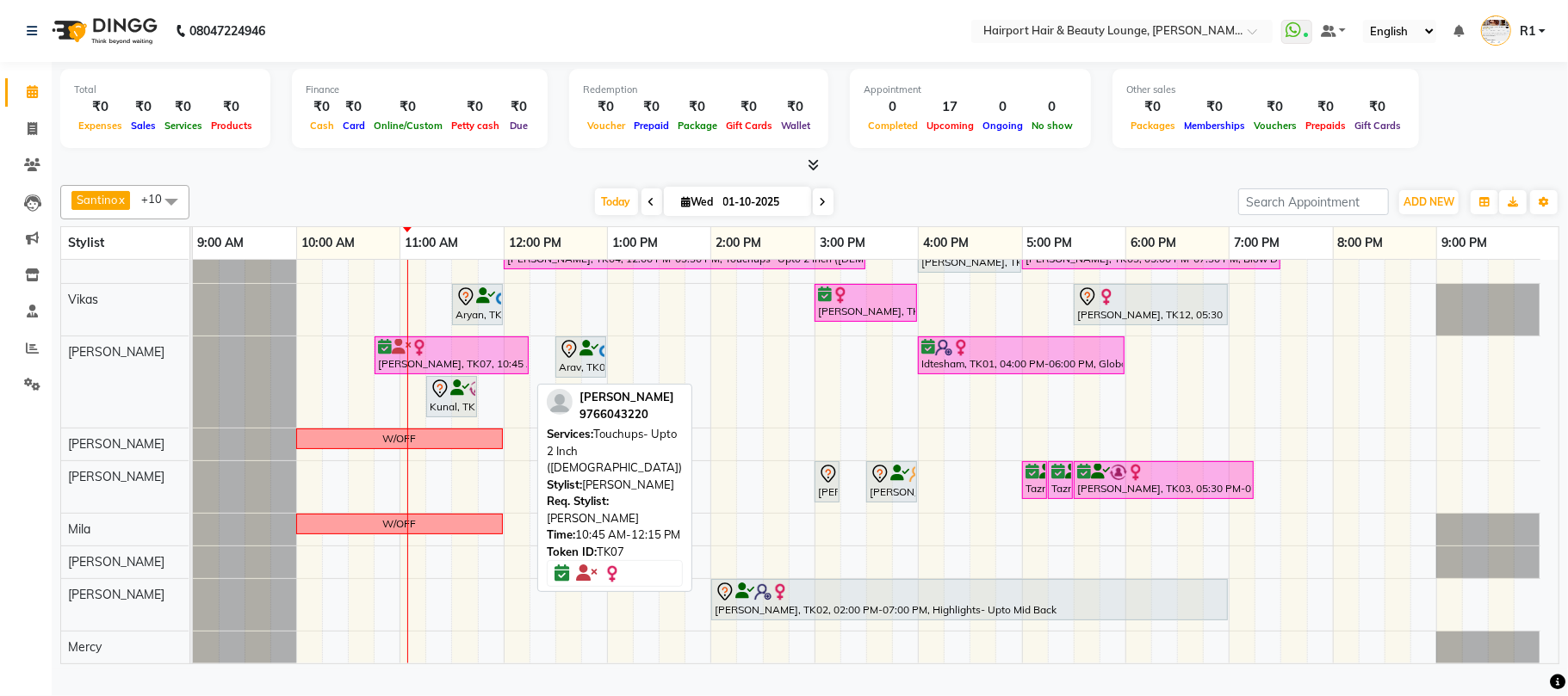
click at [425, 357] on img at bounding box center [420, 348] width 17 height 17
select select "6"
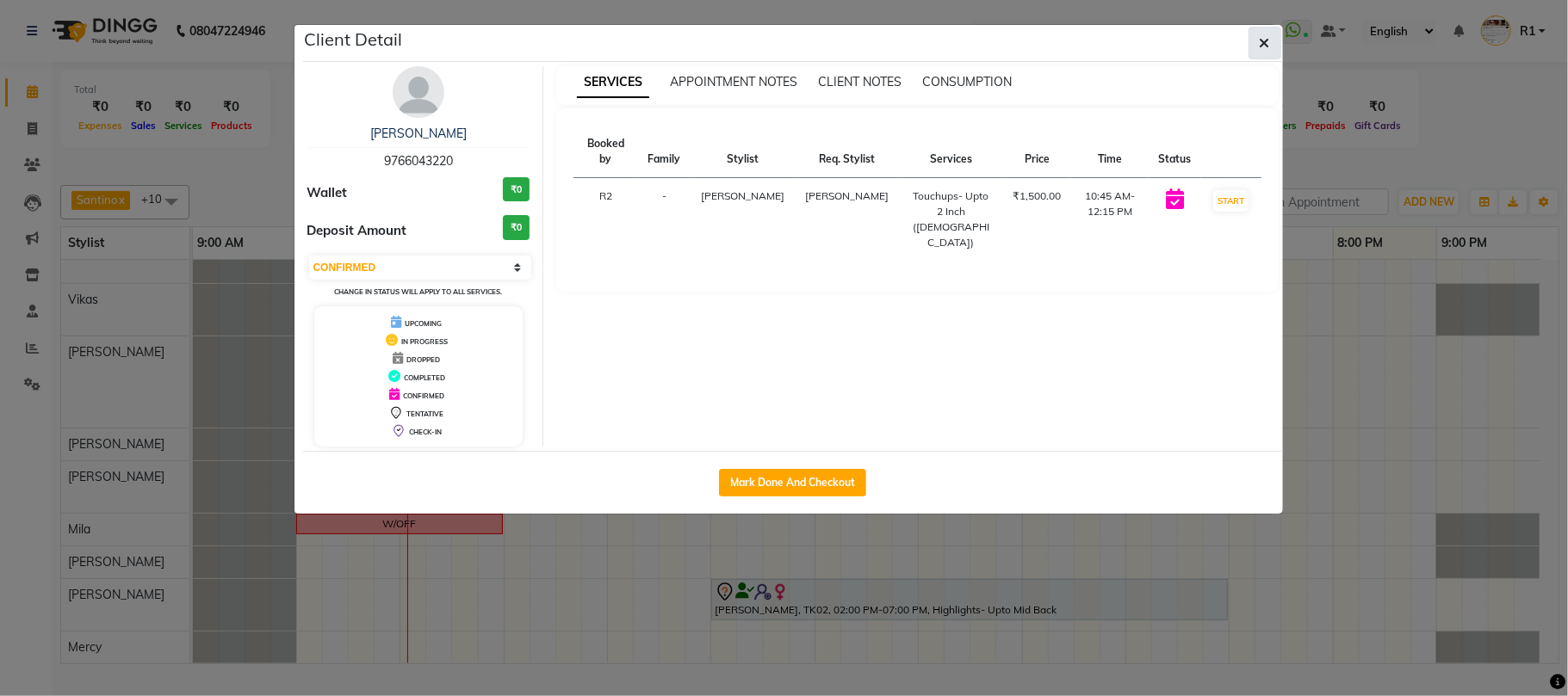
click at [1279, 52] on button "button" at bounding box center [1265, 44] width 33 height 33
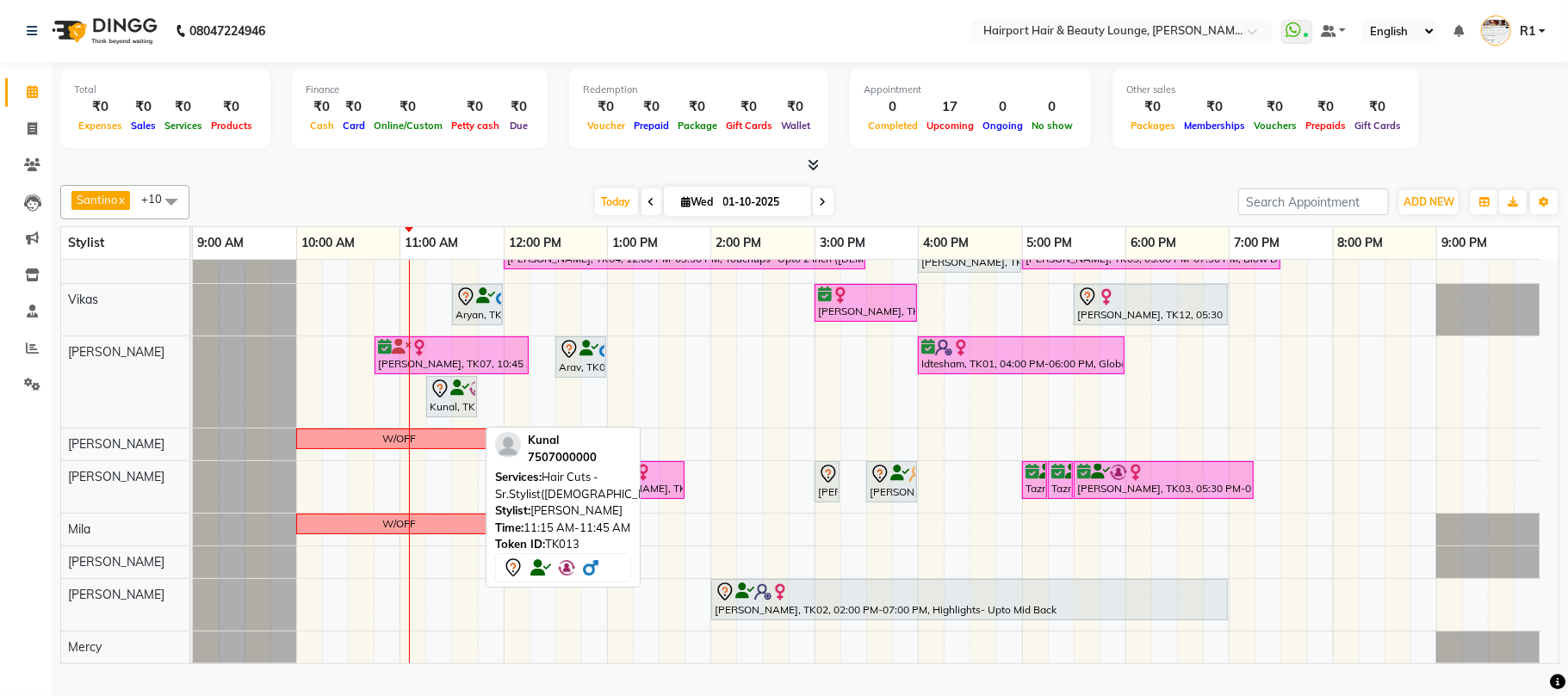
click at [449, 415] on div "Kunal, TK13, 11:15 AM-11:45 AM, Hair Cuts -Sr.Stylist([DEMOGRAPHIC_DATA])" at bounding box center [451, 396] width 47 height 36
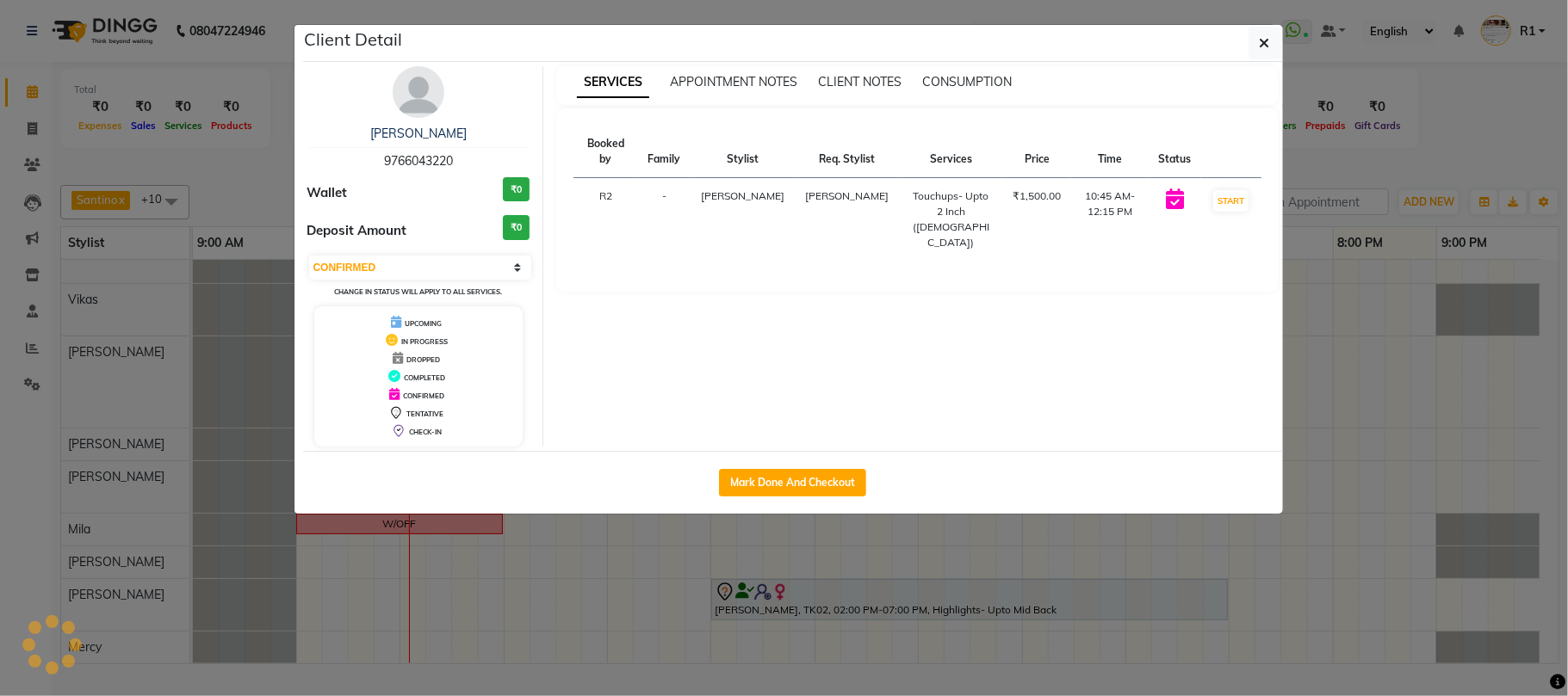
select select "7"
click at [1260, 48] on icon "button" at bounding box center [1265, 43] width 11 height 14
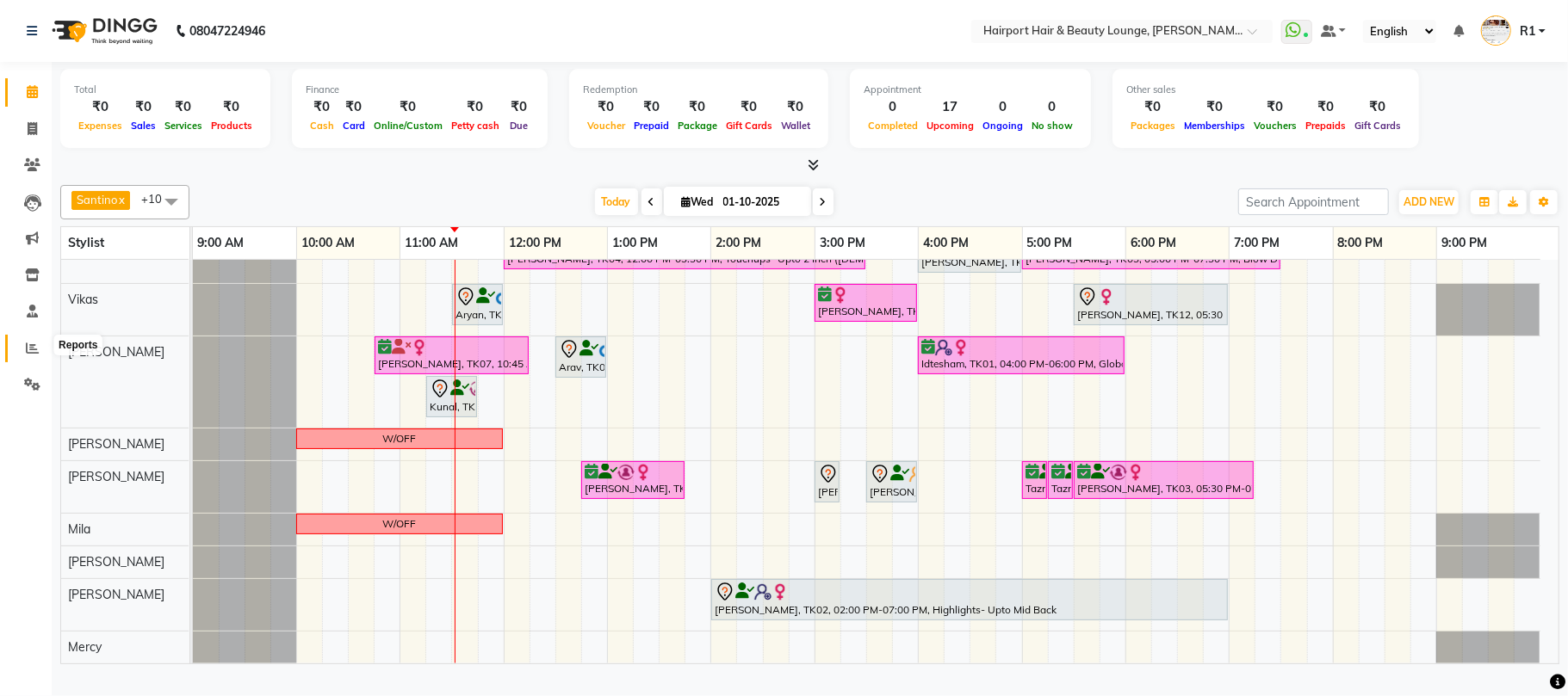
click at [36, 349] on icon at bounding box center [32, 347] width 13 height 13
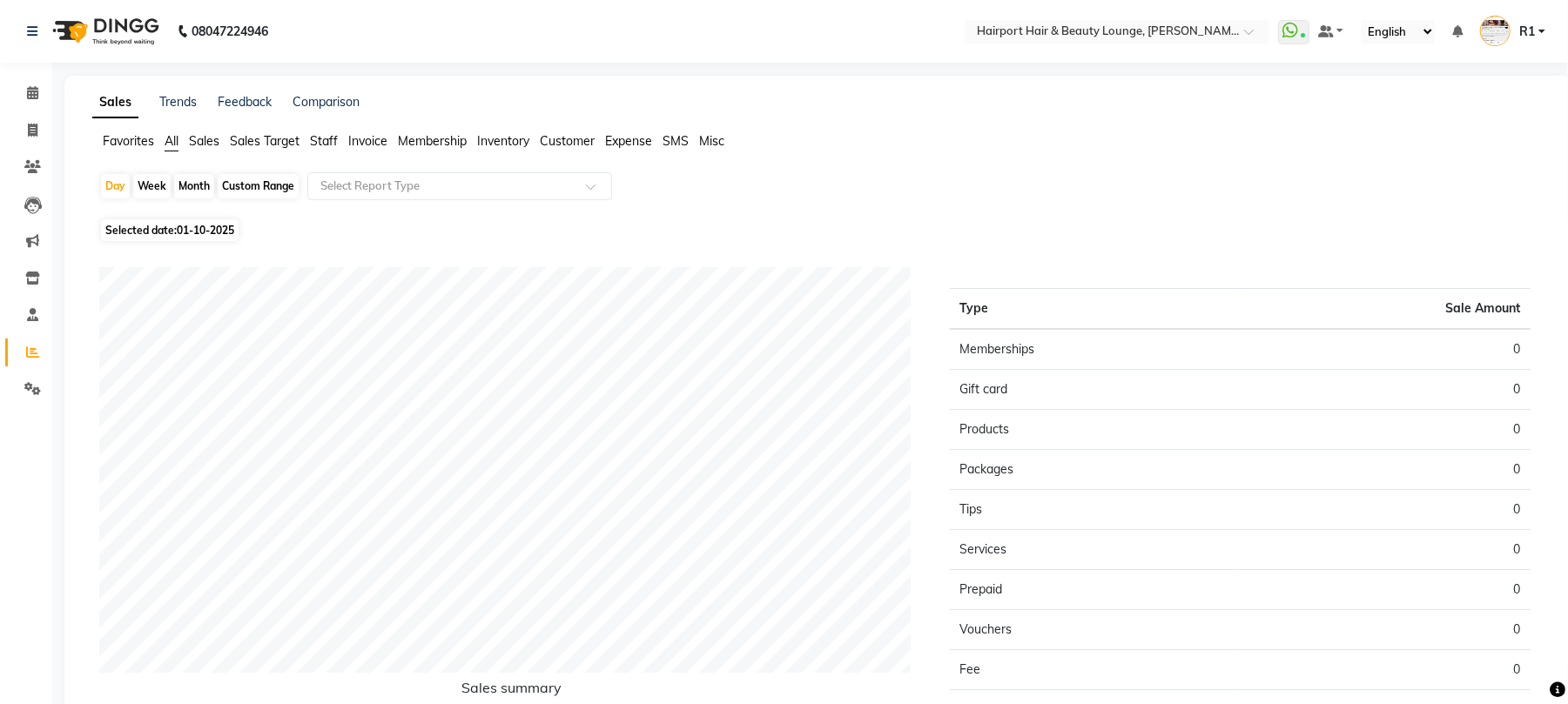
click at [322, 149] on span "Staff" at bounding box center [324, 141] width 27 height 16
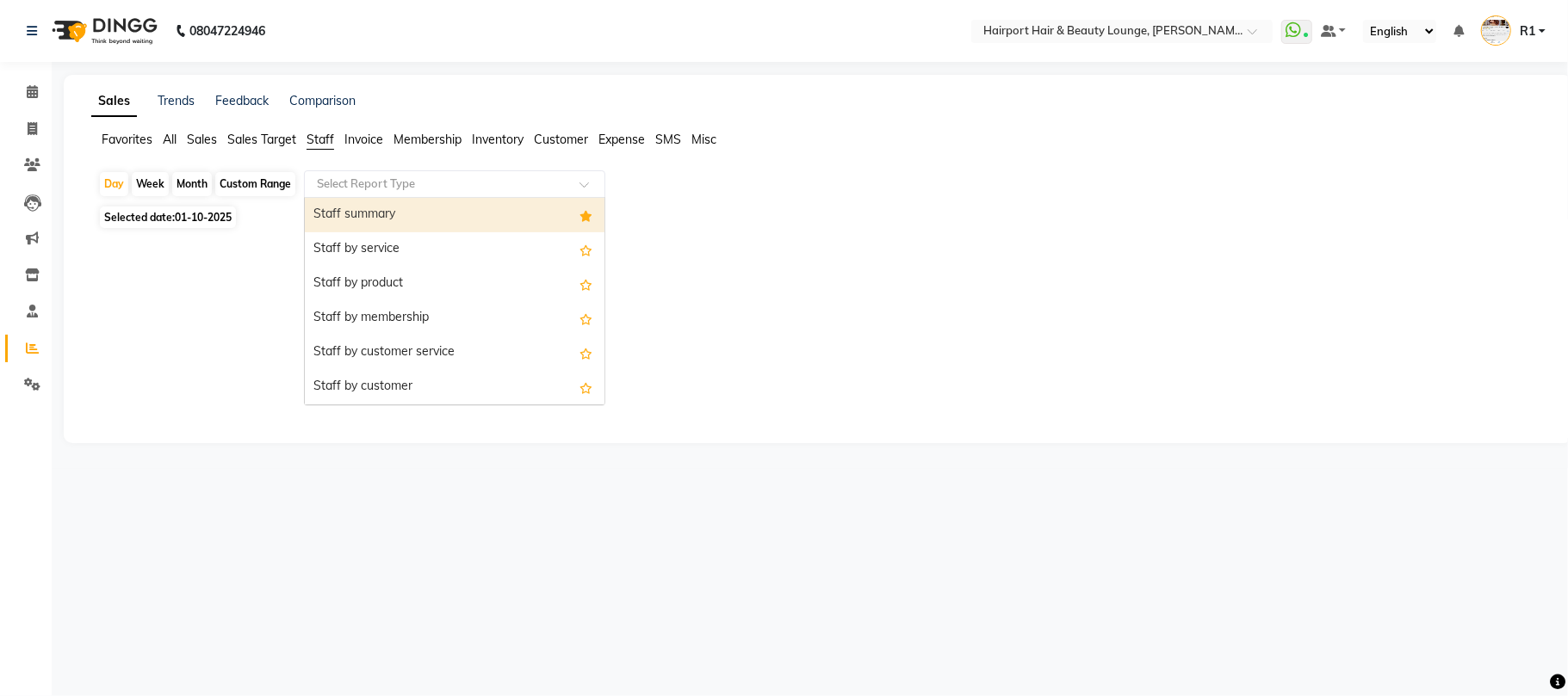
click at [410, 192] on input "text" at bounding box center [437, 185] width 248 height 17
click at [395, 232] on div "Staff summary" at bounding box center [455, 216] width 300 height 35
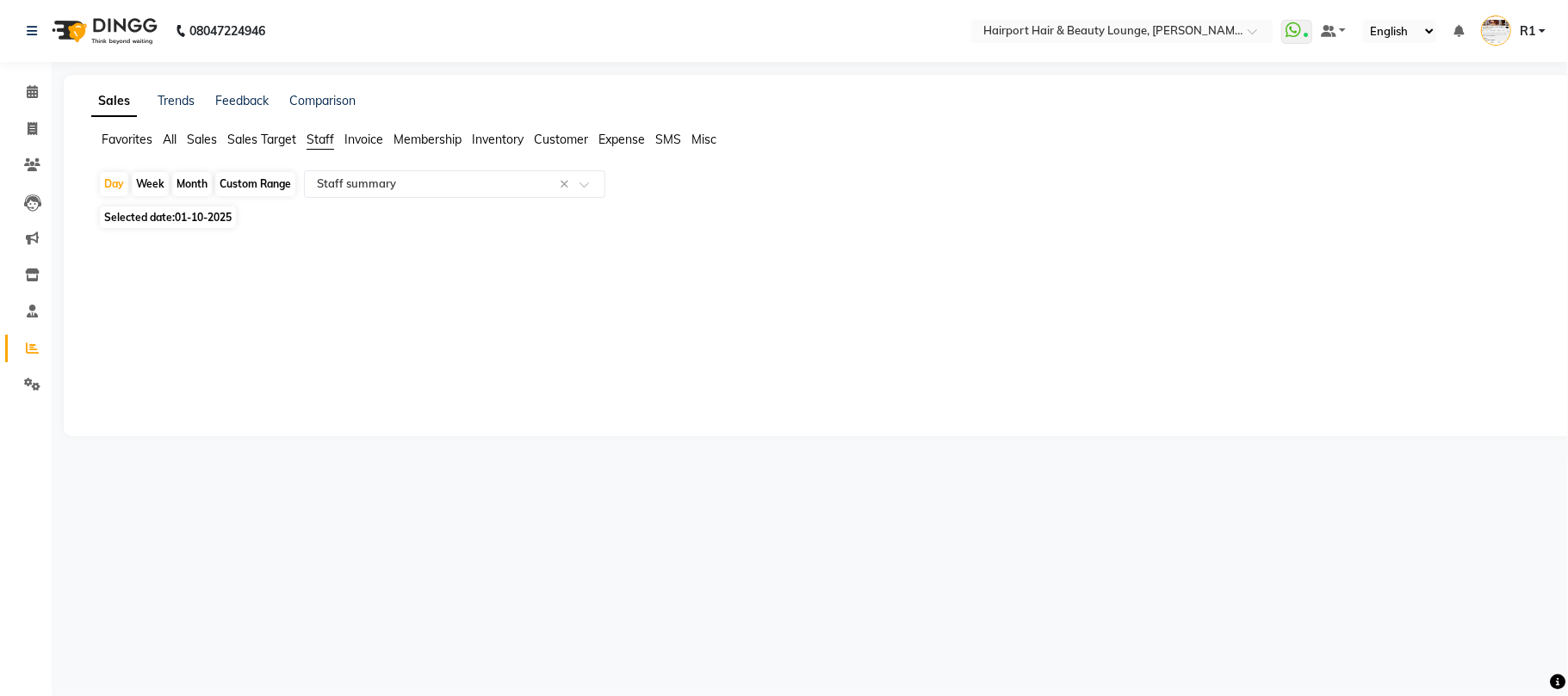
click at [201, 196] on div "Month" at bounding box center [192, 184] width 40 height 24
select select "10"
select select "2025"
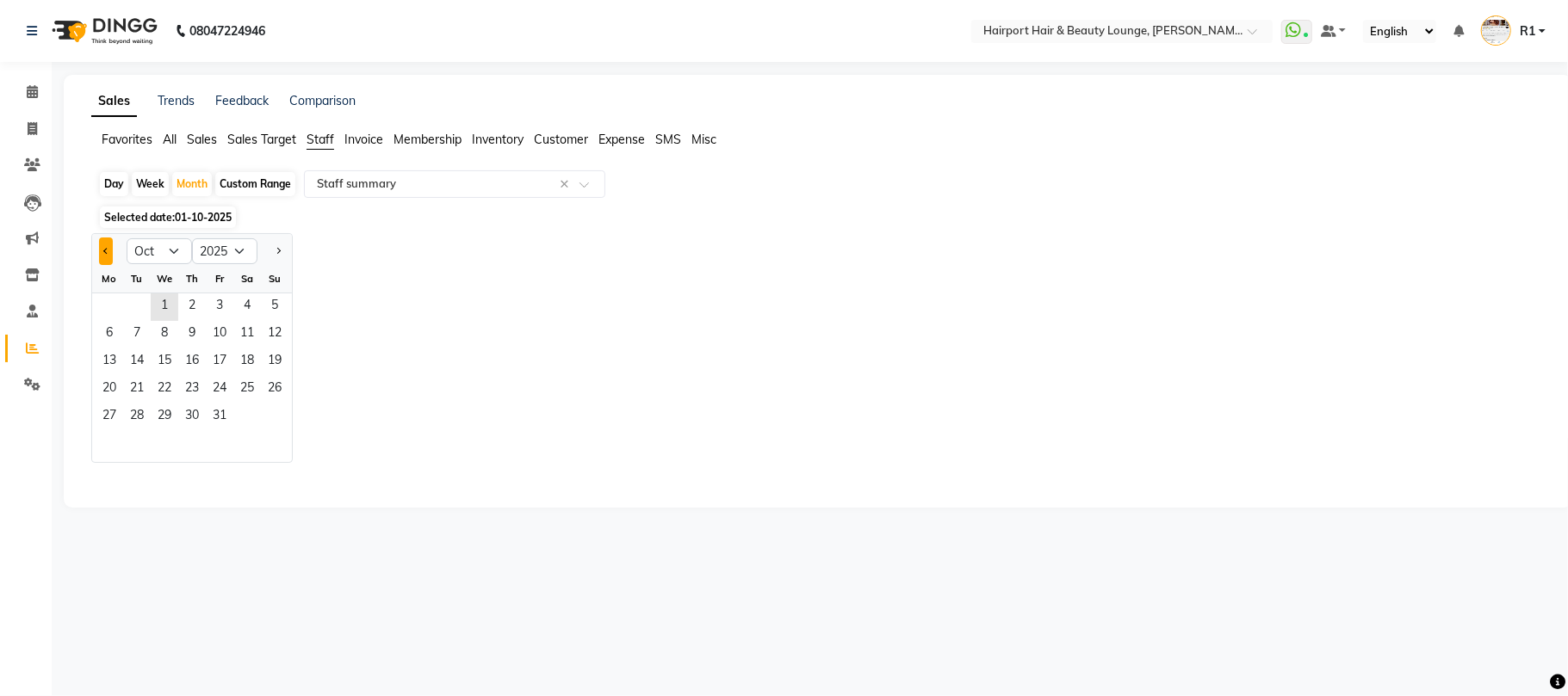
click at [109, 254] on span "Previous month" at bounding box center [106, 250] width 6 height 6
select select "9"
click at [123, 321] on span "1" at bounding box center [109, 307] width 27 height 27
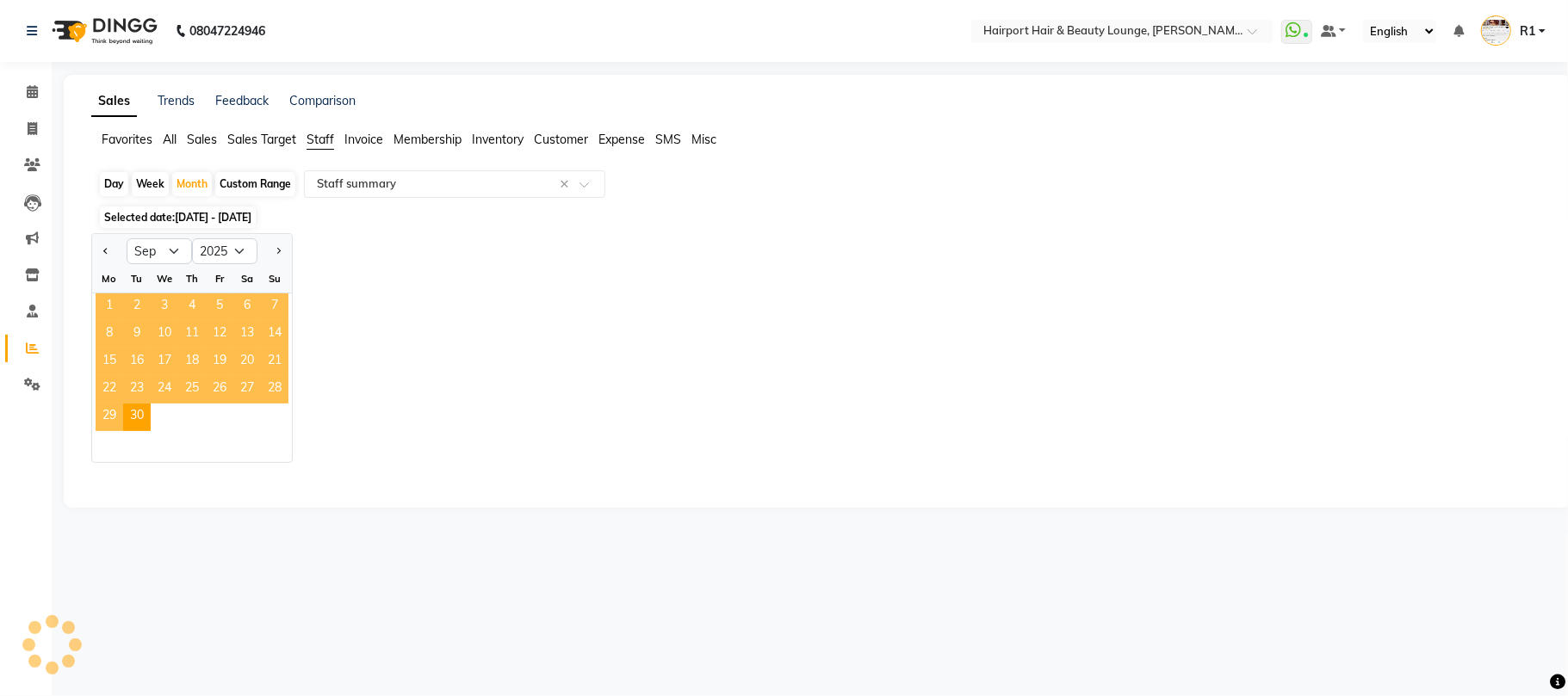
select select "csv"
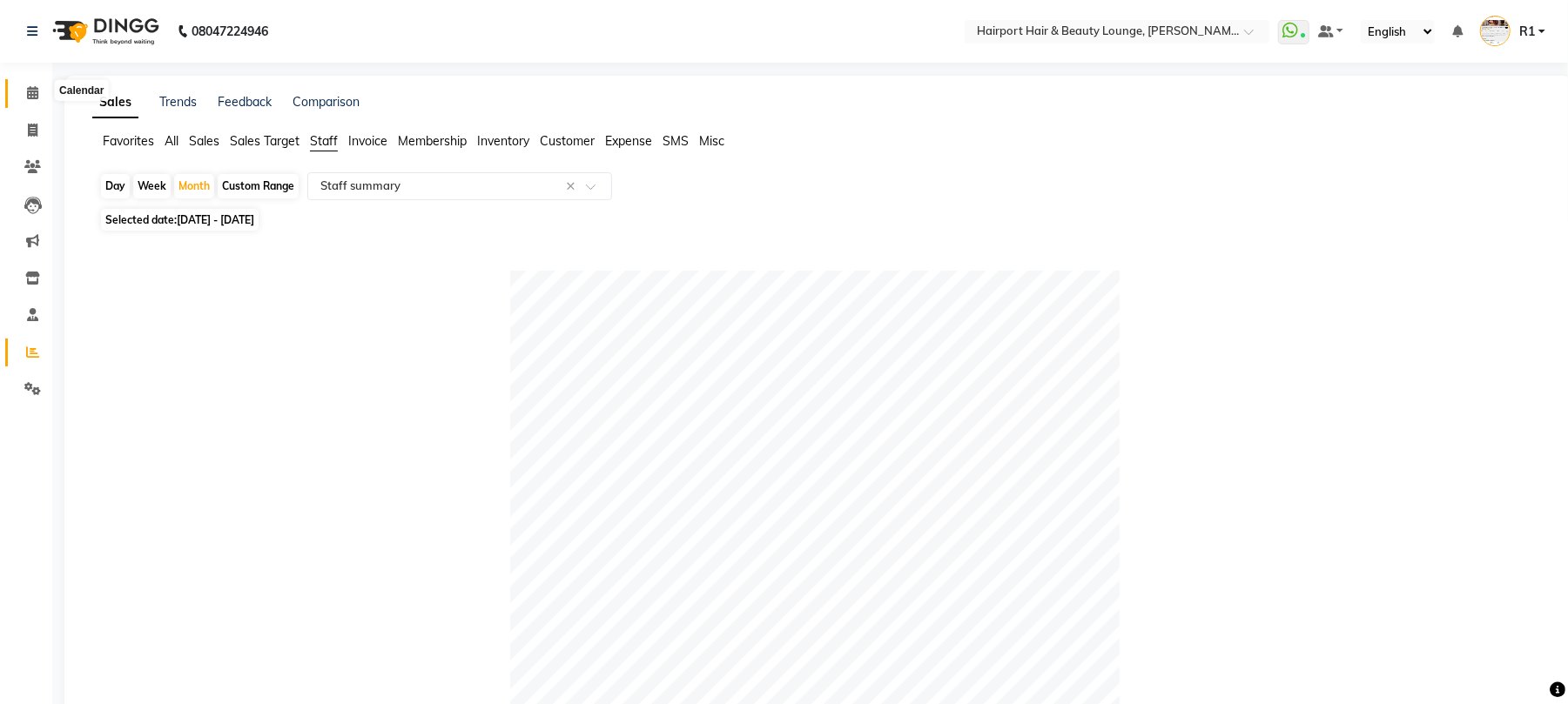
click at [28, 88] on icon at bounding box center [33, 92] width 12 height 13
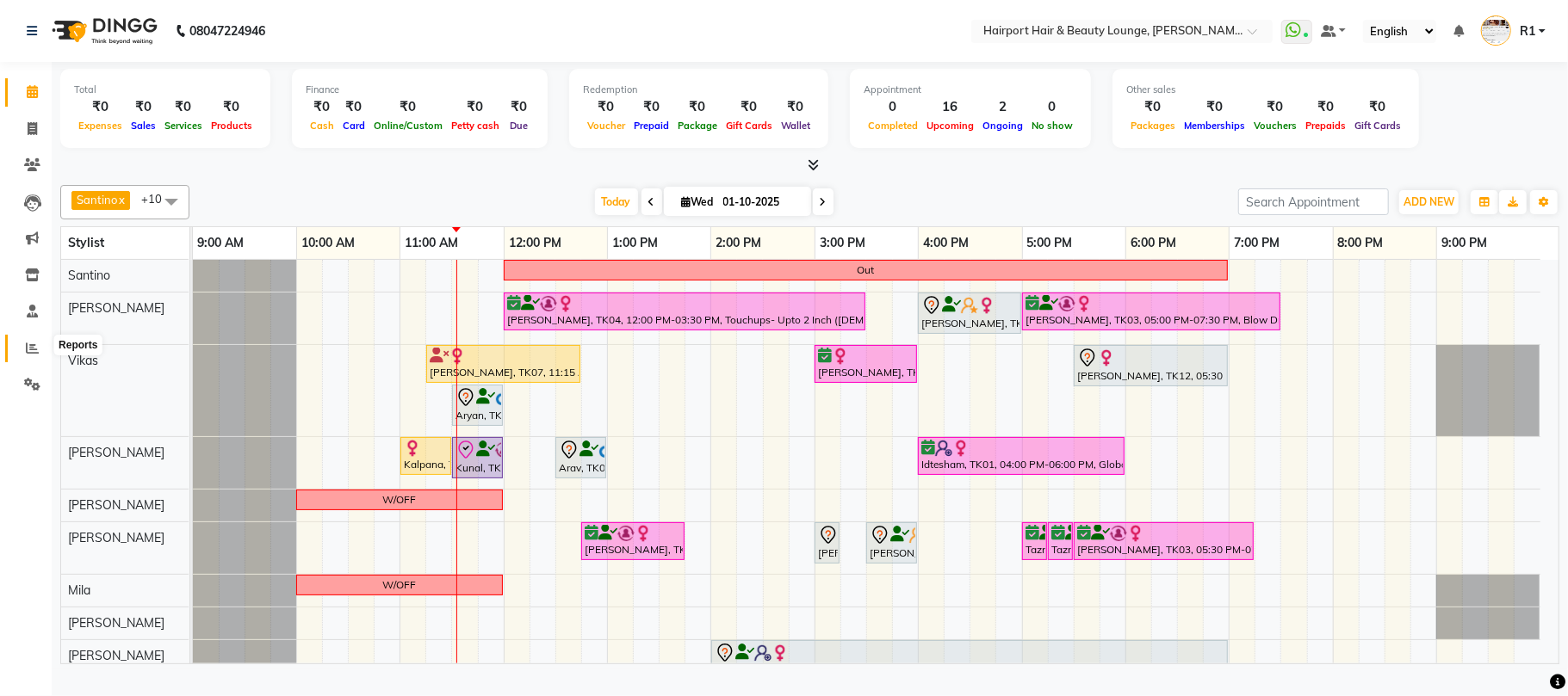
click at [27, 346] on icon at bounding box center [32, 347] width 13 height 13
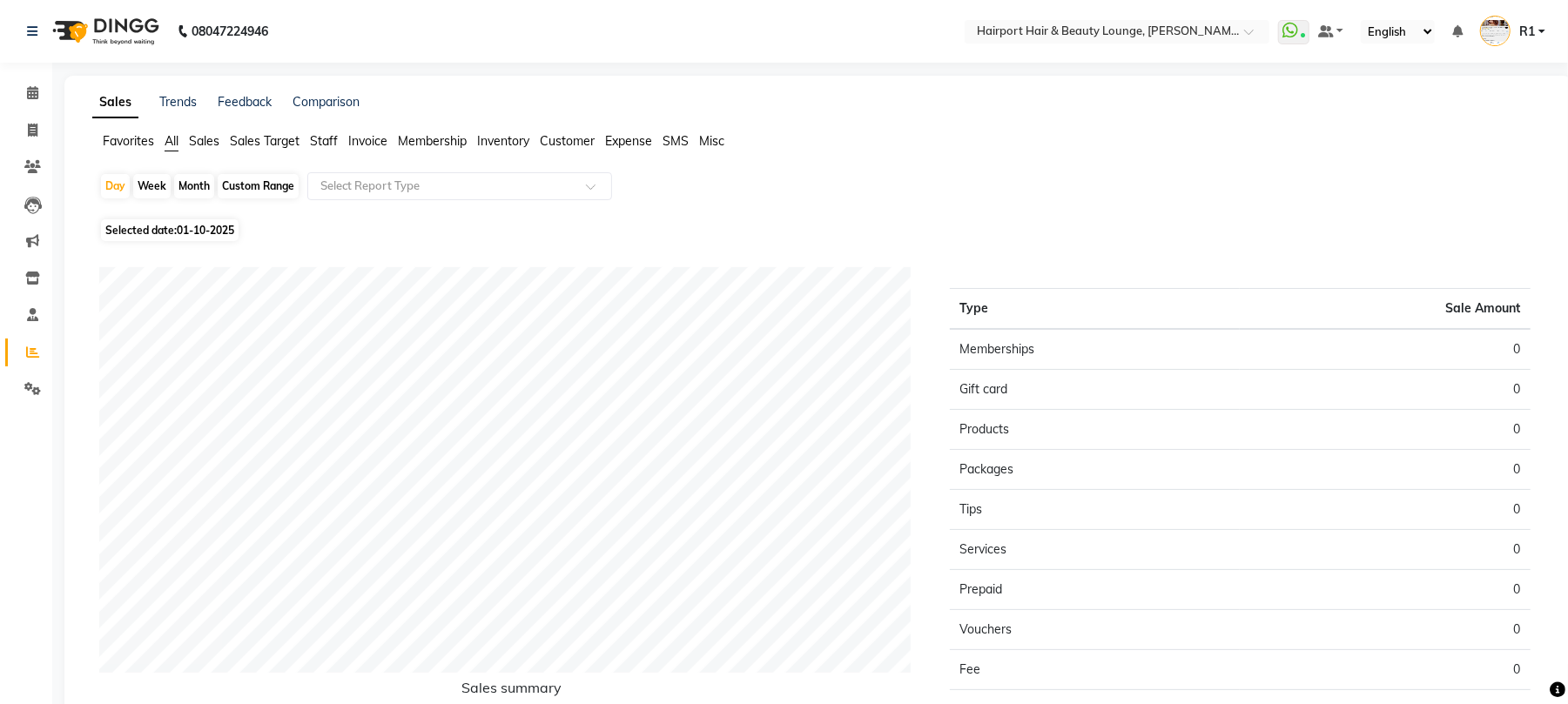
click at [333, 149] on span "Staff" at bounding box center [324, 141] width 27 height 16
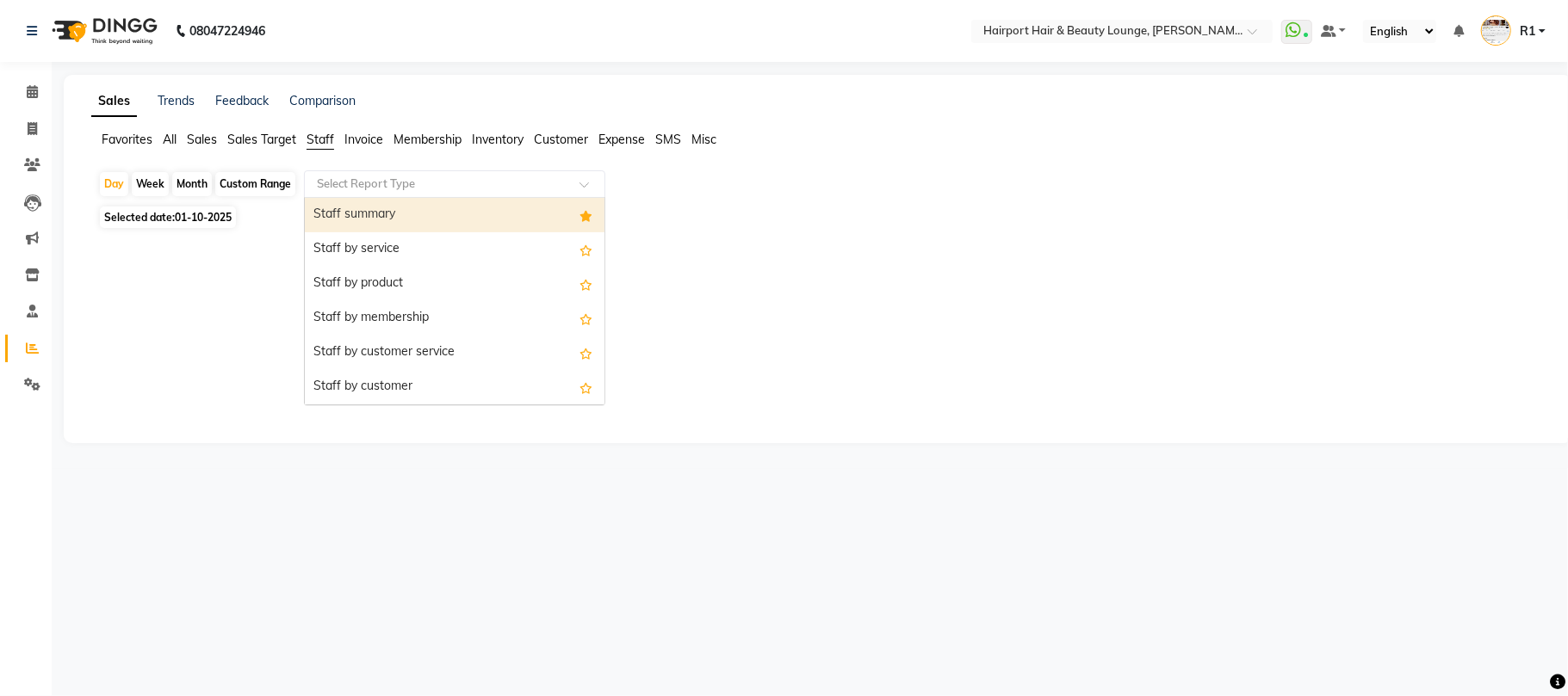
click at [407, 192] on input "text" at bounding box center [437, 185] width 248 height 17
click at [383, 227] on div "Staff summary" at bounding box center [455, 216] width 300 height 35
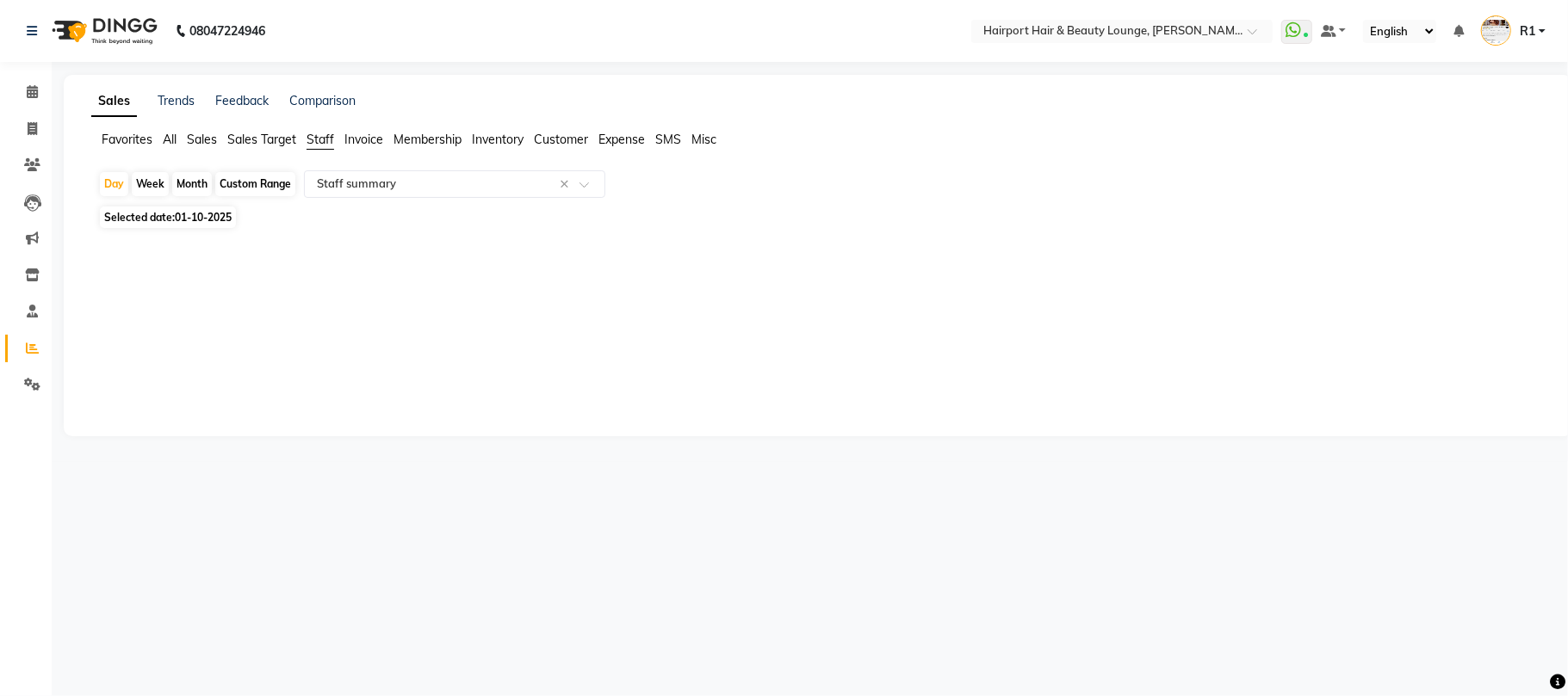
click at [200, 196] on div "Month" at bounding box center [192, 184] width 40 height 24
select select "10"
select select "2025"
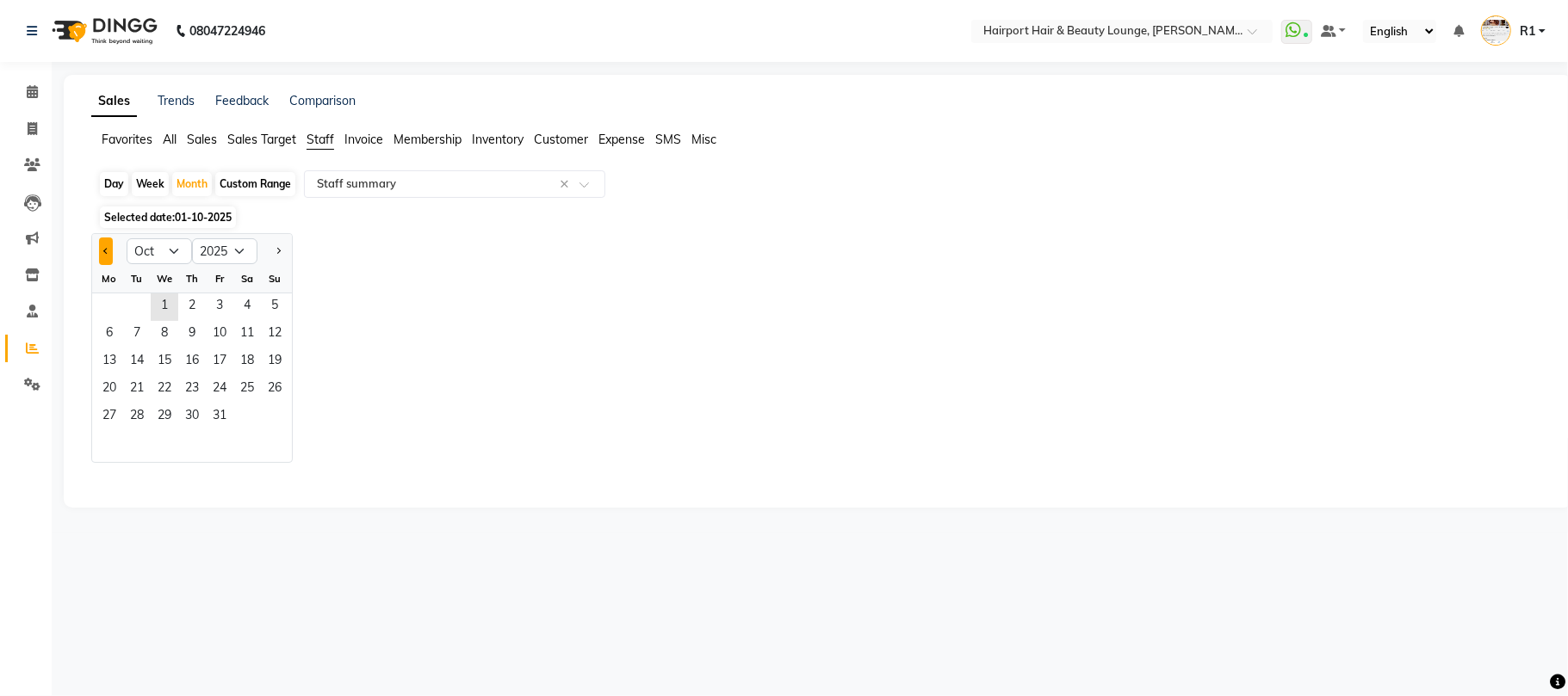
click at [109, 254] on span "Previous month" at bounding box center [106, 250] width 6 height 6
select select "8"
click at [233, 321] on span "1" at bounding box center [220, 307] width 27 height 27
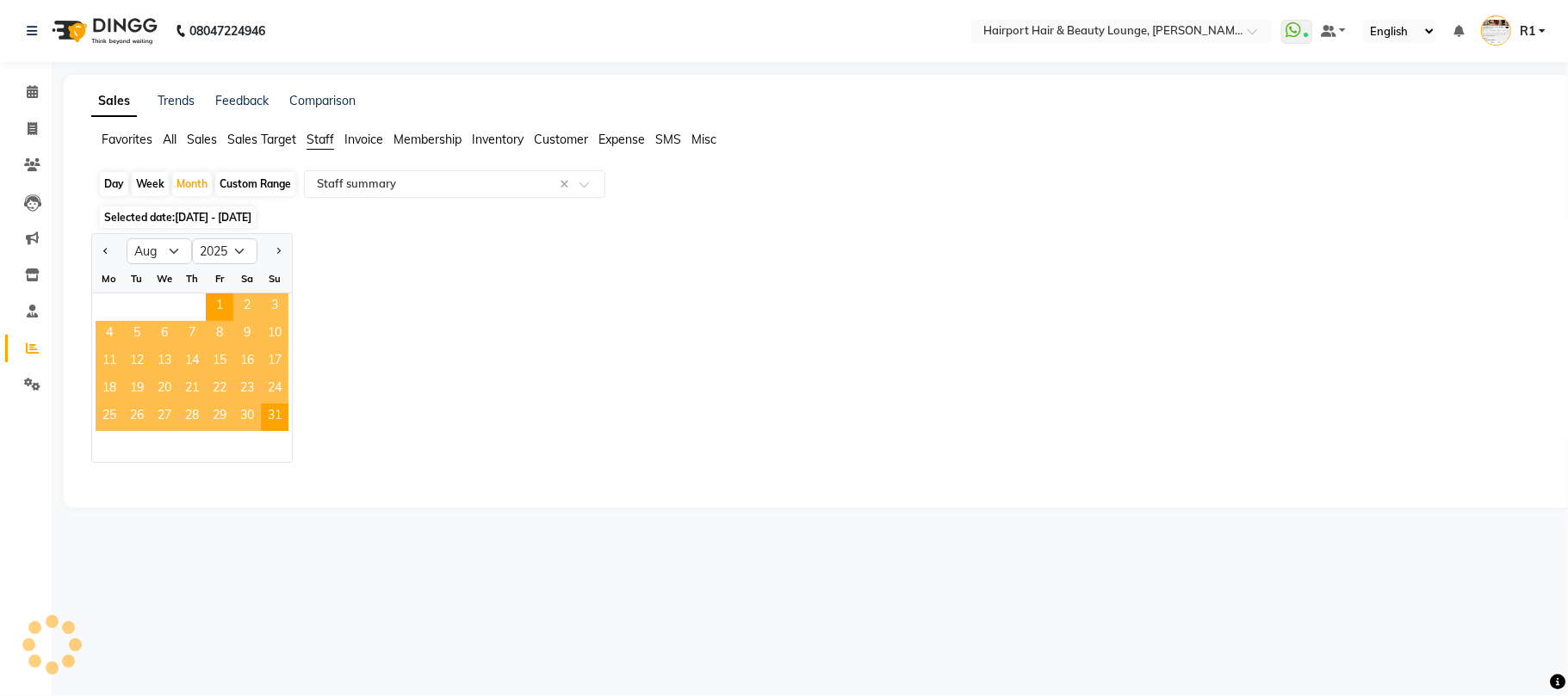
select select "csv"
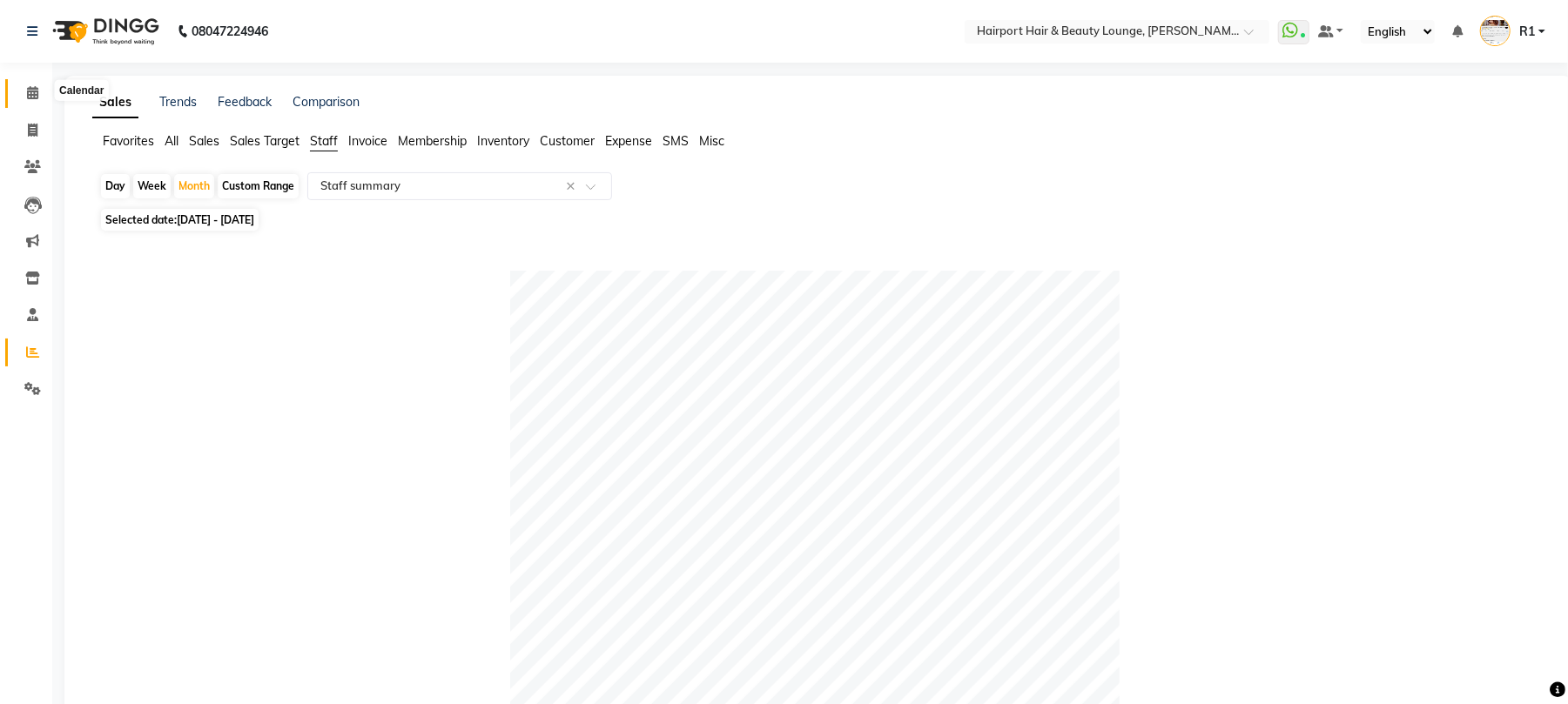
click at [20, 89] on span at bounding box center [32, 93] width 30 height 20
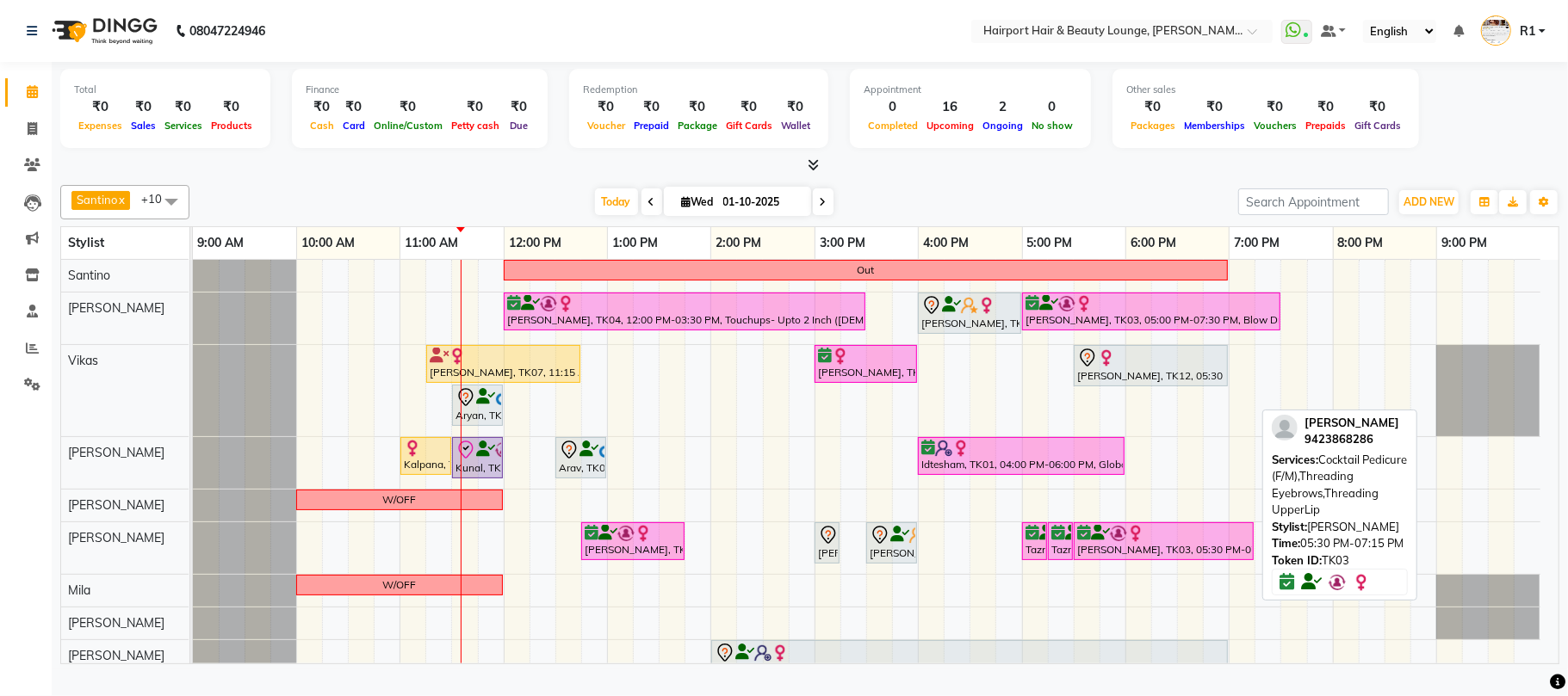
click at [1154, 542] on div at bounding box center [1164, 534] width 173 height 17
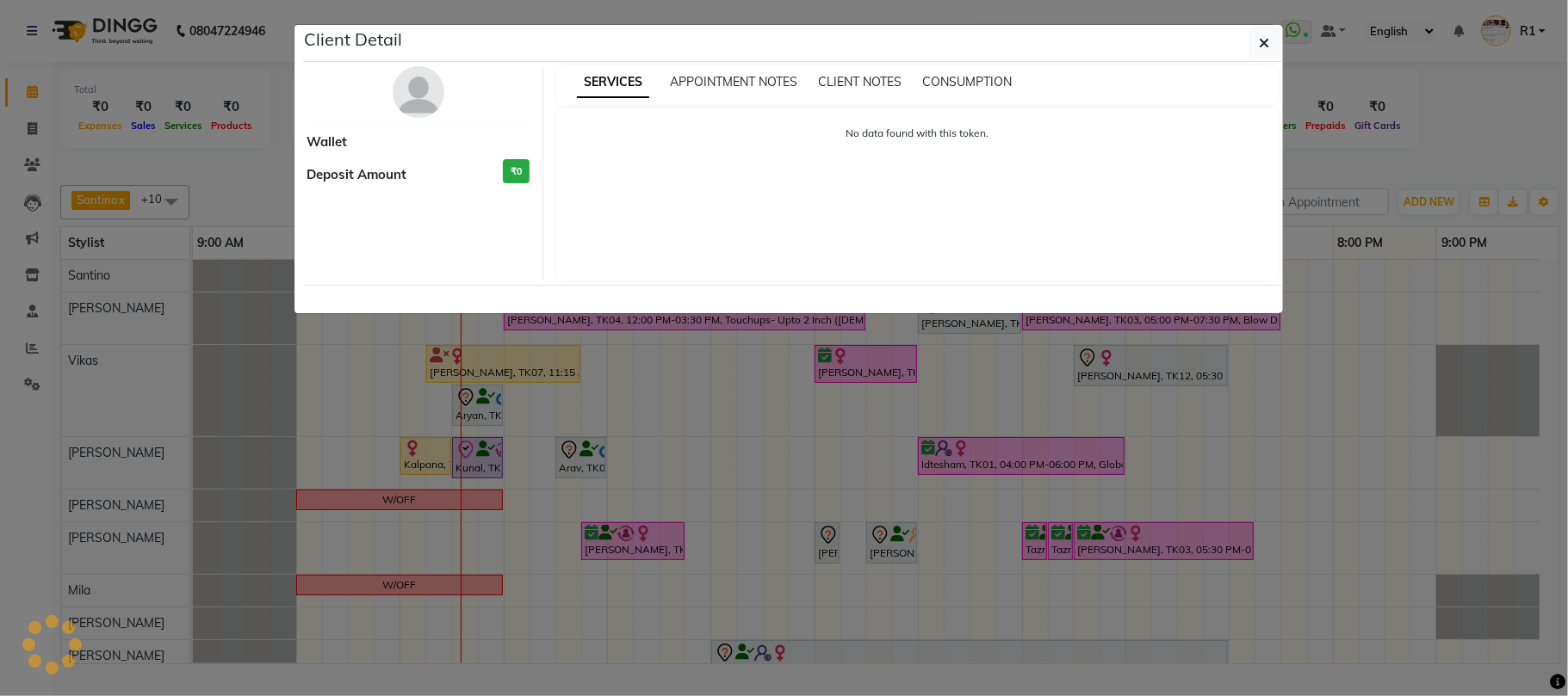
select select "6"
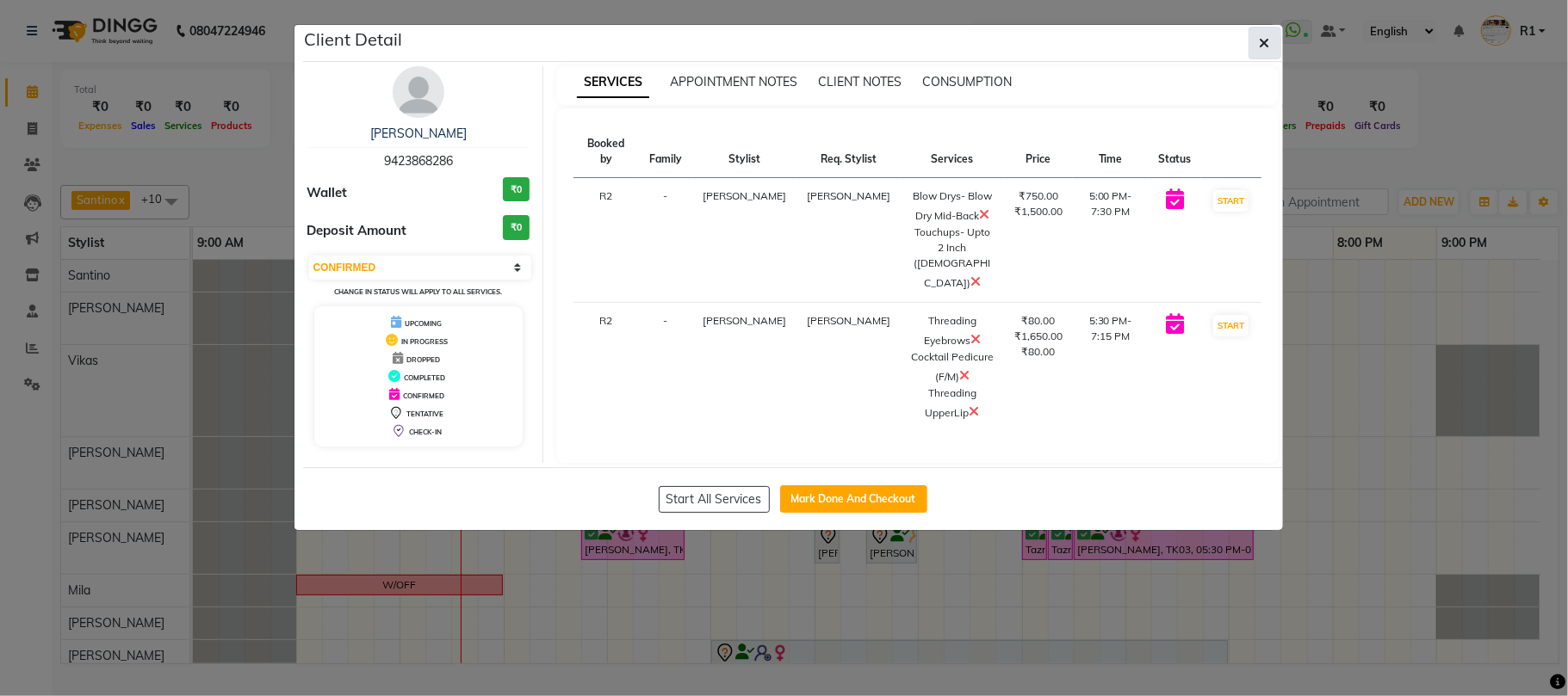
click at [1264, 50] on icon "button" at bounding box center [1265, 43] width 11 height 14
